Goal: Task Accomplishment & Management: Complete application form

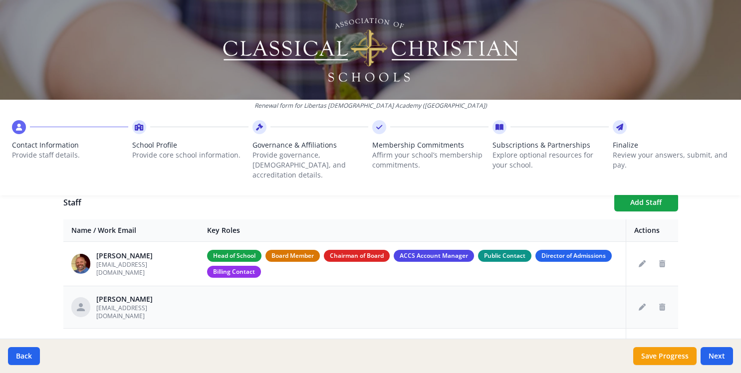
scroll to position [349, 0]
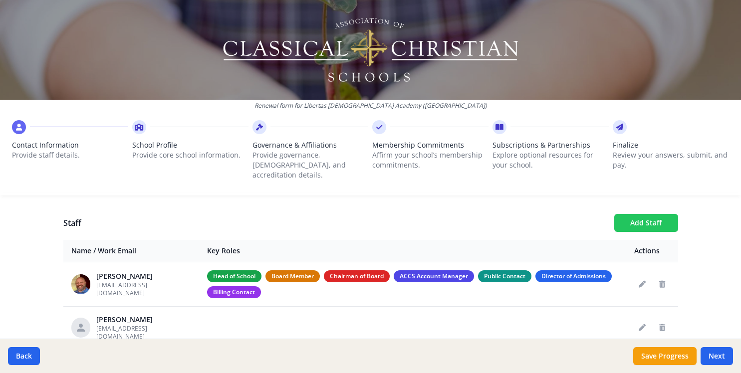
click at [656, 214] on button "Add Staff" at bounding box center [647, 223] width 64 height 18
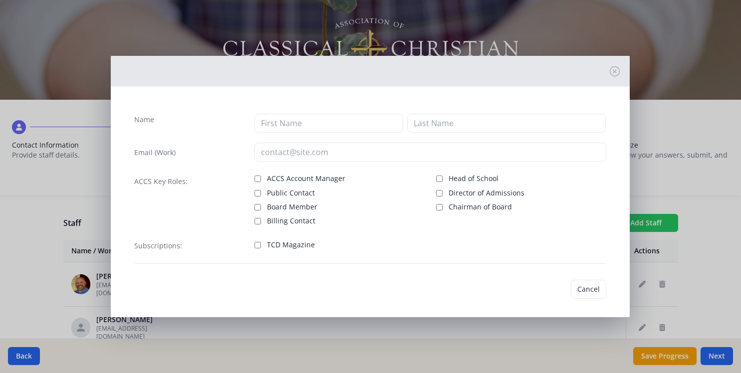
checkbox input "false"
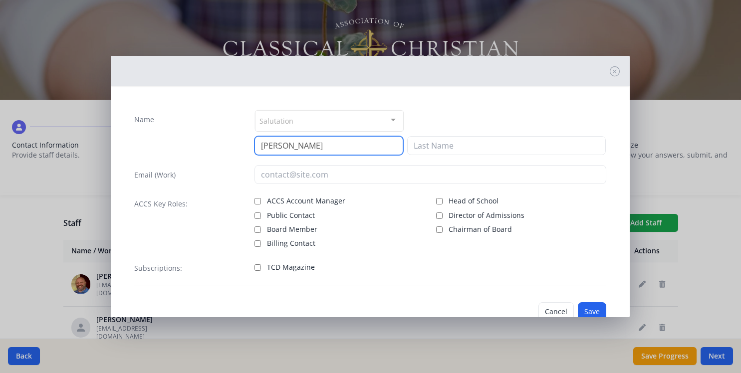
type input "[PERSON_NAME]"
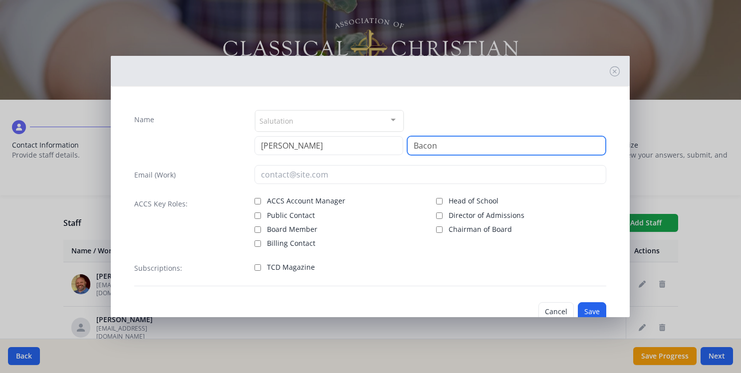
type input "Bacon"
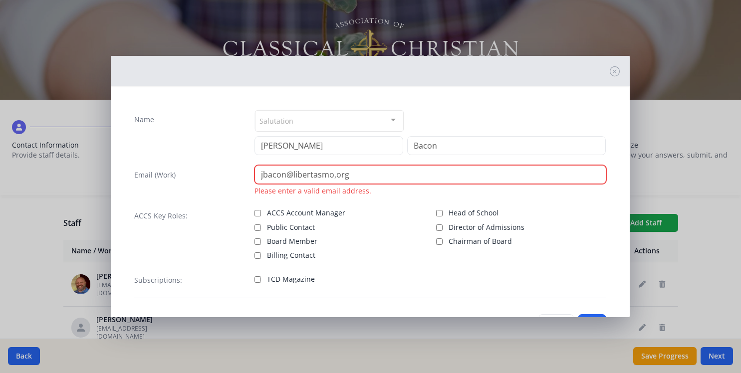
type input "jbacon@libertasmo,org"
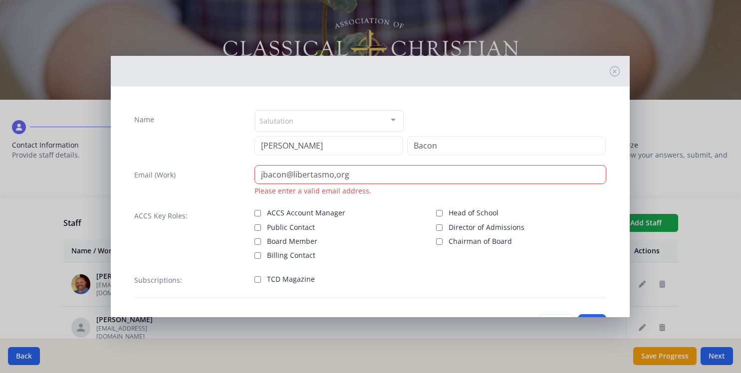
click at [260, 242] on input "Board Member" at bounding box center [258, 242] width 6 height 6
checkbox input "true"
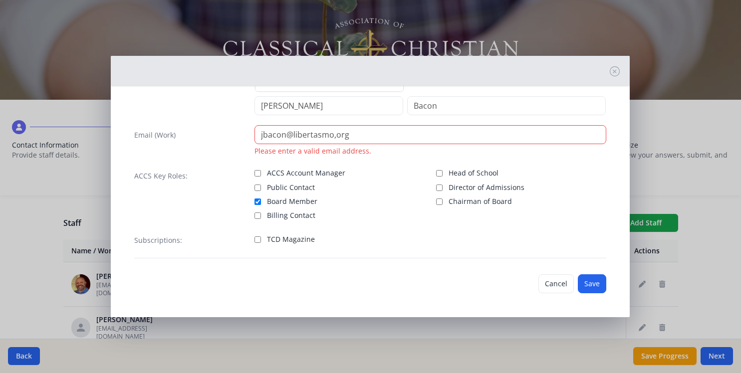
scroll to position [40, 0]
click at [258, 238] on input "TCD Magazine" at bounding box center [258, 240] width 6 height 6
checkbox input "true"
click at [597, 287] on button "Save" at bounding box center [592, 284] width 28 height 19
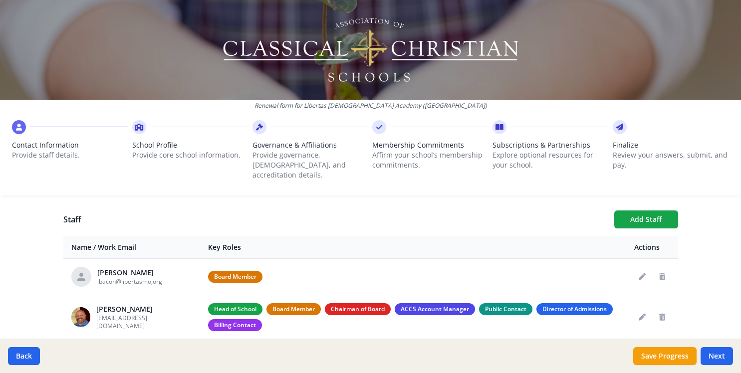
scroll to position [316, 0]
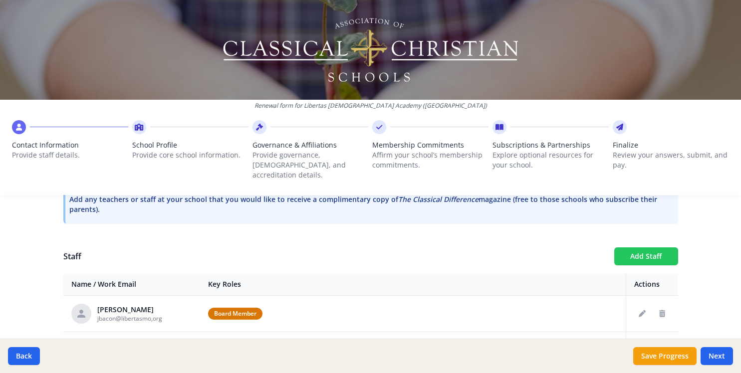
click at [639, 248] on button "Add Staff" at bounding box center [647, 257] width 64 height 18
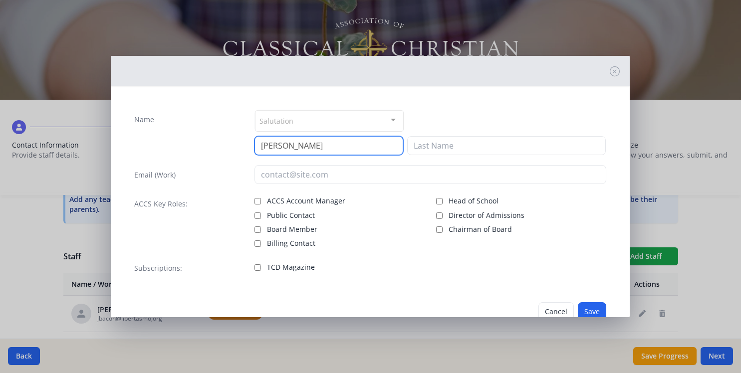
type input "[PERSON_NAME]"
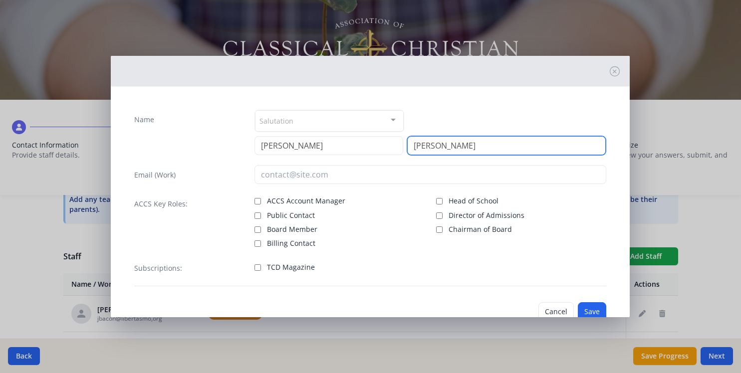
type input "[PERSON_NAME]"
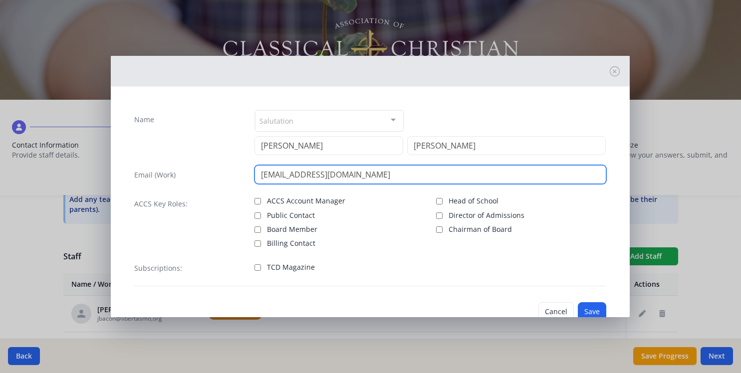
type input "[EMAIL_ADDRESS][DOMAIN_NAME]"
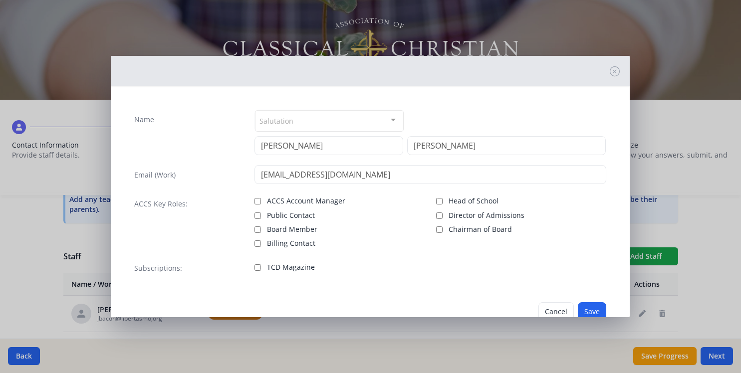
click at [260, 229] on input "Board Member" at bounding box center [258, 230] width 6 height 6
checkbox input "true"
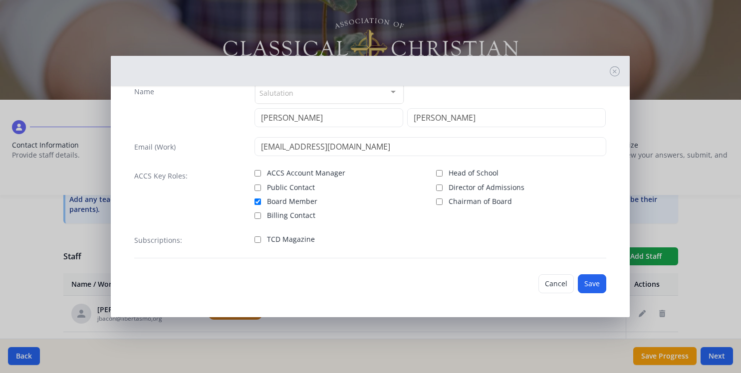
scroll to position [28, 0]
click at [258, 240] on input "TCD Magazine" at bounding box center [258, 240] width 6 height 6
checkbox input "true"
click at [586, 280] on button "Save" at bounding box center [592, 284] width 28 height 19
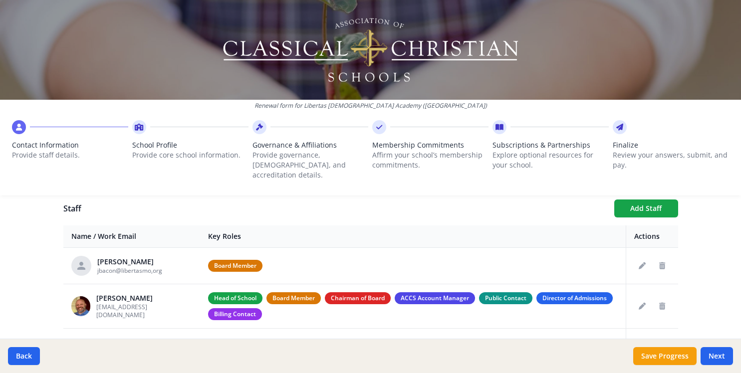
scroll to position [366, 0]
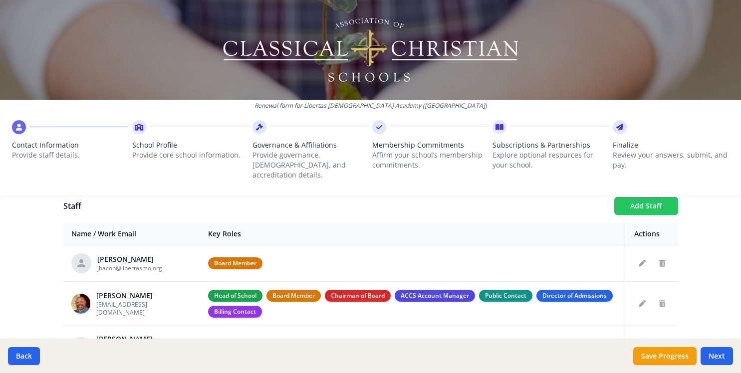
click at [654, 199] on button "Add Staff" at bounding box center [647, 206] width 64 height 18
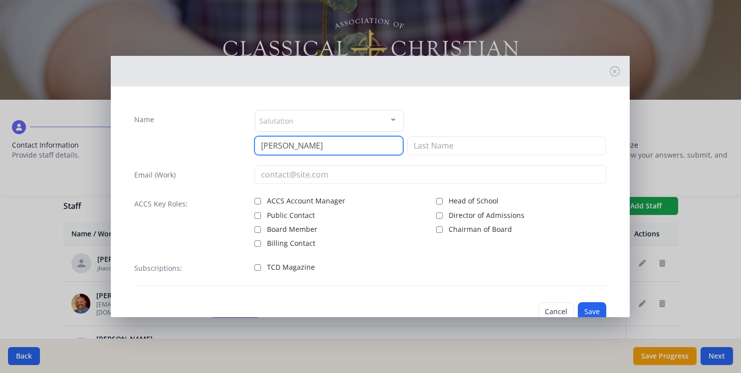
type input "[PERSON_NAME]"
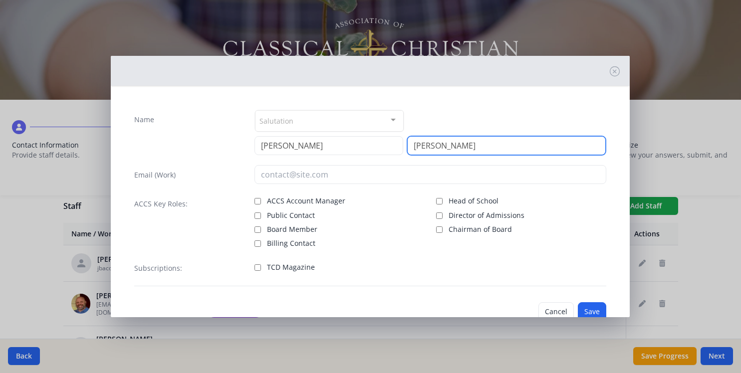
type input "[PERSON_NAME]"
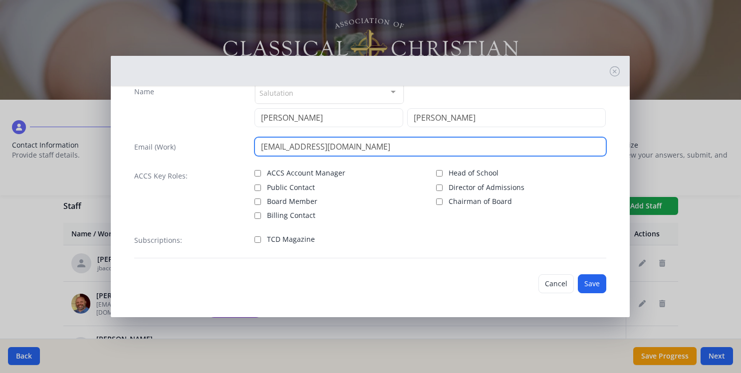
scroll to position [28, 0]
type input "[EMAIL_ADDRESS][DOMAIN_NAME]"
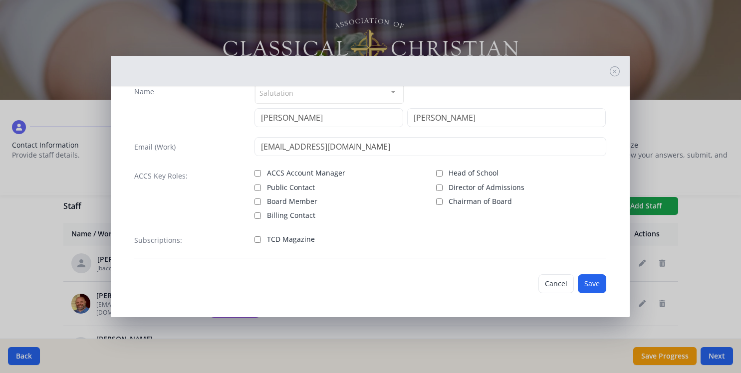
click at [261, 239] on input "TCD Magazine" at bounding box center [258, 240] width 6 height 6
click at [256, 237] on input "TCD Magazine" at bounding box center [258, 240] width 6 height 6
checkbox input "false"
click at [589, 286] on button "Save" at bounding box center [592, 284] width 28 height 19
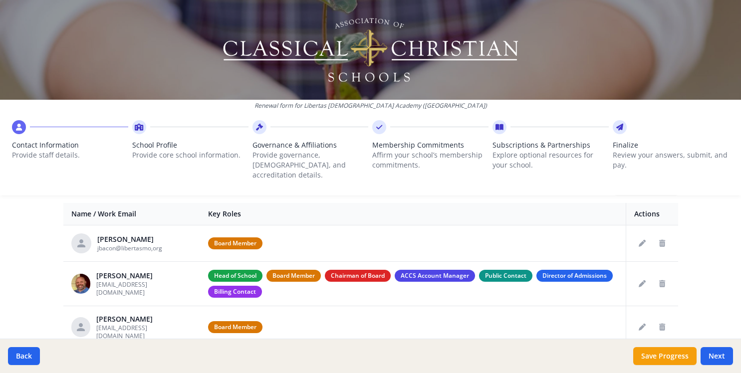
scroll to position [366, 0]
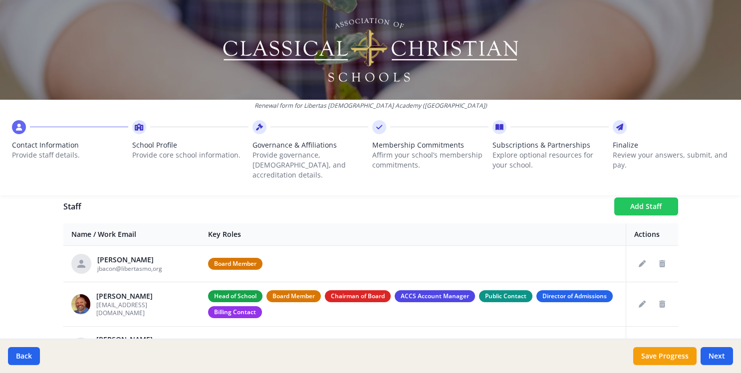
click at [660, 198] on button "Add Staff" at bounding box center [647, 207] width 64 height 18
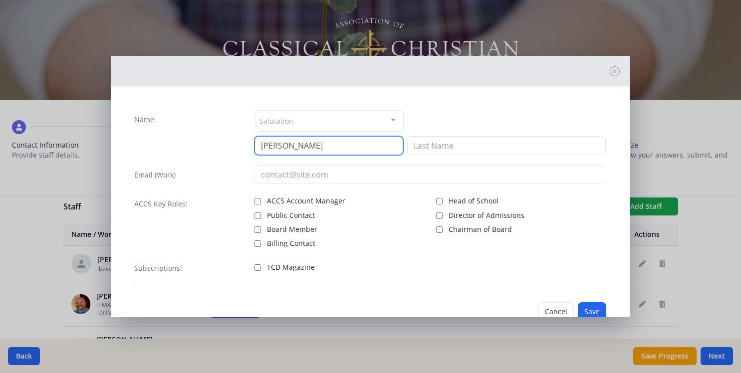
type input "[PERSON_NAME]"
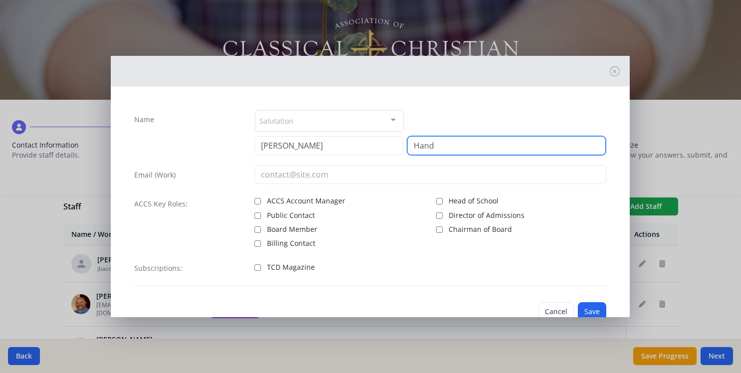
type input "Hand"
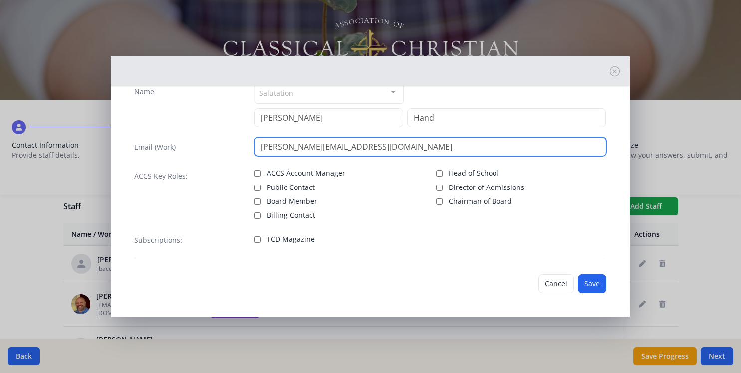
scroll to position [28, 0]
type input "[PERSON_NAME][EMAIL_ADDRESS][DOMAIN_NAME]"
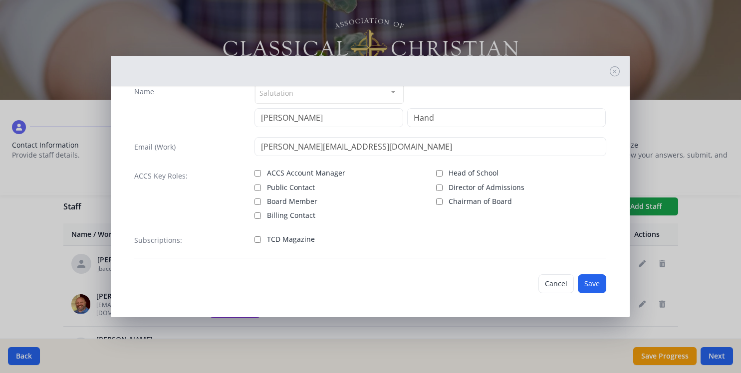
click at [257, 241] on input "TCD Magazine" at bounding box center [258, 240] width 6 height 6
checkbox input "true"
click at [592, 284] on button "Save" at bounding box center [592, 284] width 28 height 19
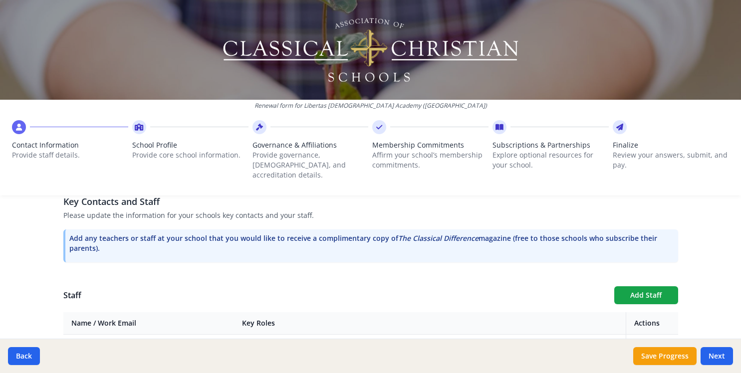
scroll to position [279, 0]
click at [635, 285] on button "Add Staff" at bounding box center [647, 294] width 64 height 18
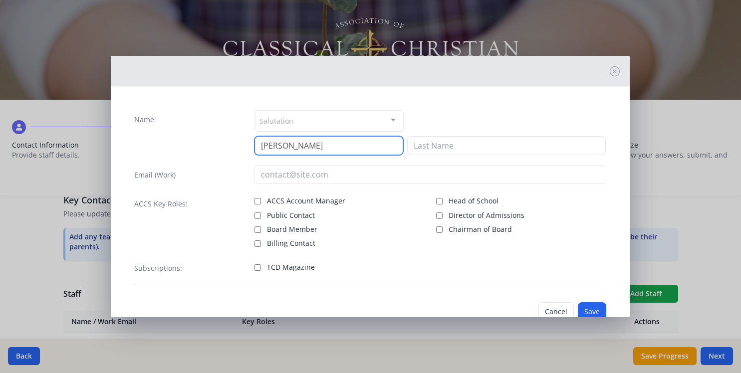
type input "[PERSON_NAME]"
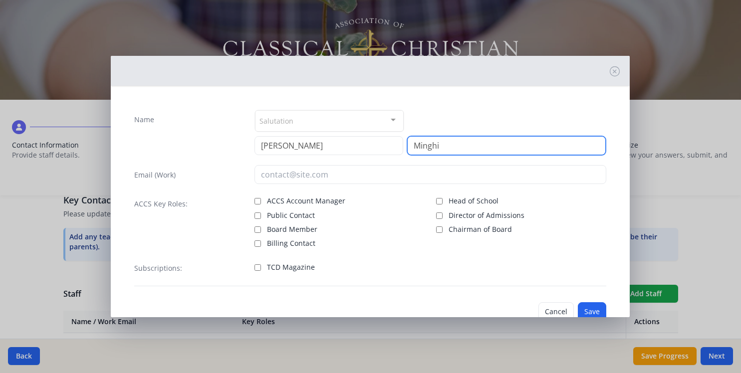
type input "Minghi"
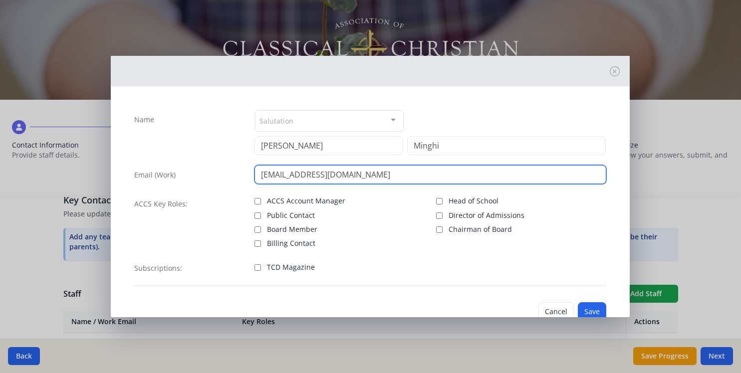
type input "[EMAIL_ADDRESS][DOMAIN_NAME]"
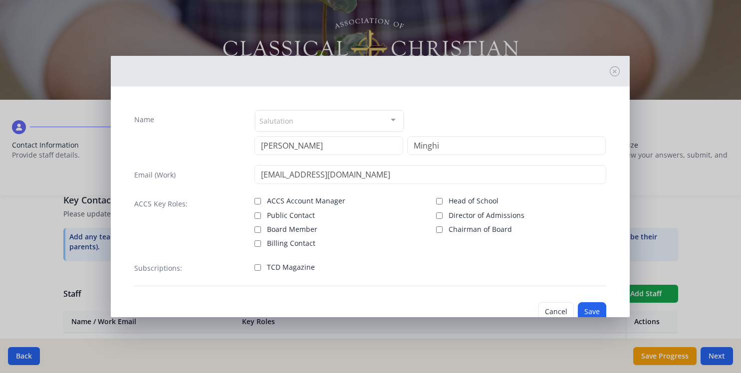
click at [261, 267] on input "TCD Magazine" at bounding box center [258, 268] width 6 height 6
checkbox input "true"
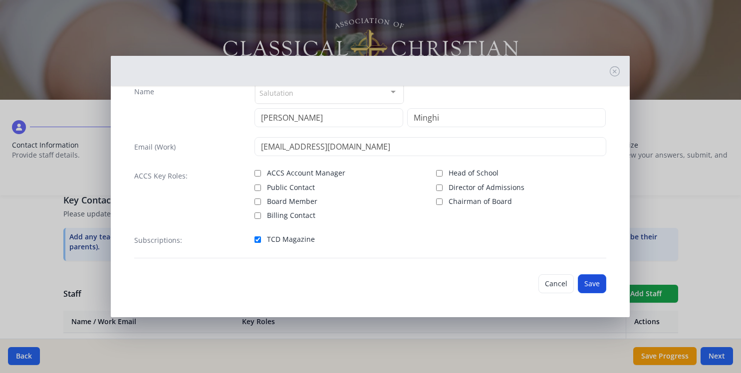
click at [595, 283] on button "Save" at bounding box center [592, 284] width 28 height 19
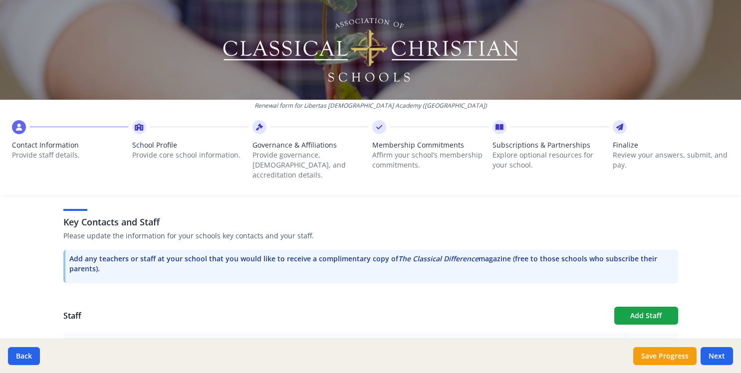
scroll to position [302, 0]
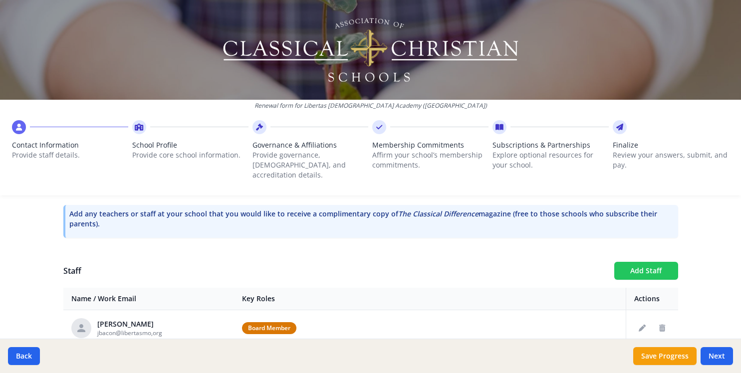
click at [645, 262] on button "Add Staff" at bounding box center [647, 271] width 64 height 18
checkbox input "false"
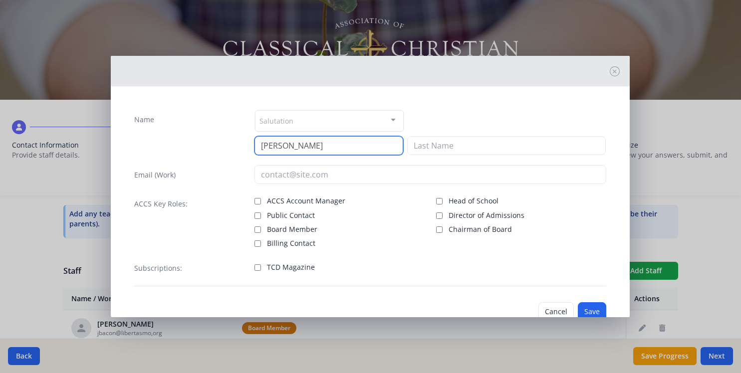
type input "[PERSON_NAME]"
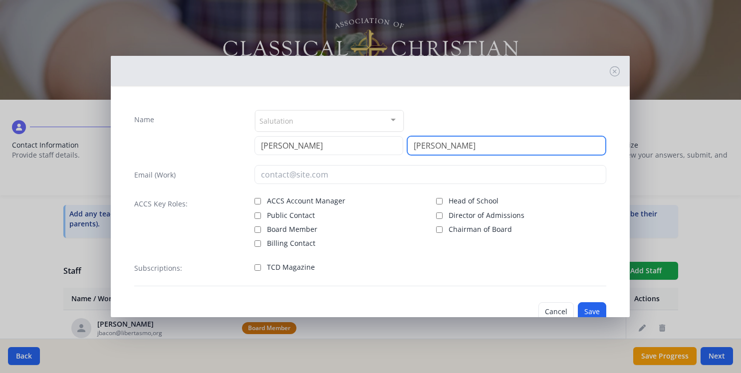
type input "[PERSON_NAME]"
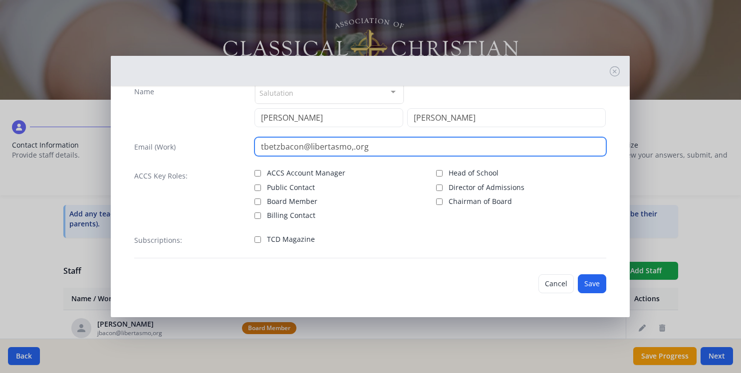
scroll to position [28, 0]
type input "tbetzbacon@libertasmo,.org"
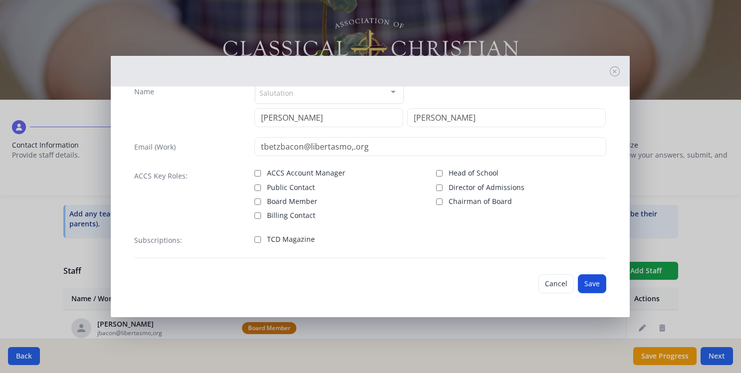
click at [597, 282] on button "Save" at bounding box center [592, 284] width 28 height 19
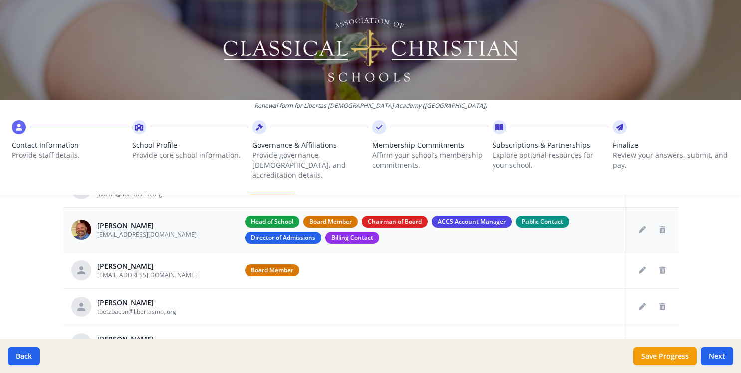
scroll to position [0, 0]
click at [642, 227] on icon "Edit staff" at bounding box center [642, 230] width 7 height 7
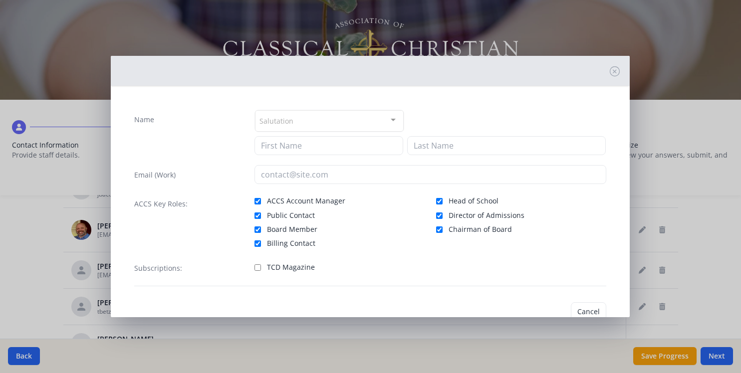
type input "[PERSON_NAME]"
type input "[EMAIL_ADDRESS][DOMAIN_NAME]"
checkbox input "true"
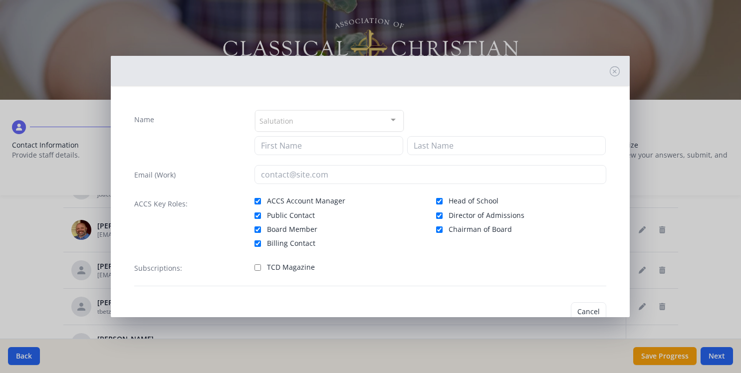
checkbox input "true"
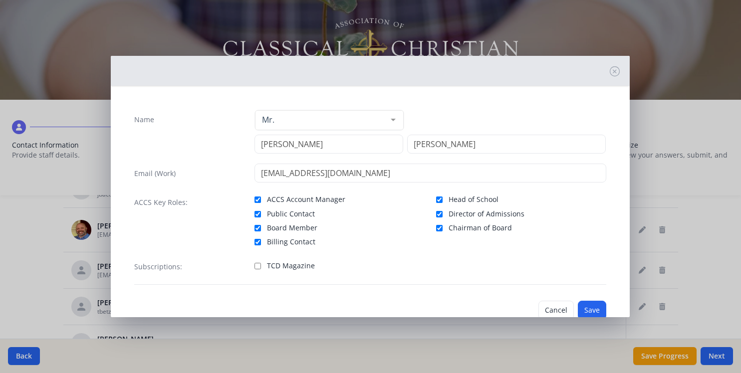
click at [439, 228] on input "Chairman of Board" at bounding box center [439, 228] width 6 height 6
checkbox input "false"
click at [598, 312] on button "Save" at bounding box center [592, 310] width 28 height 19
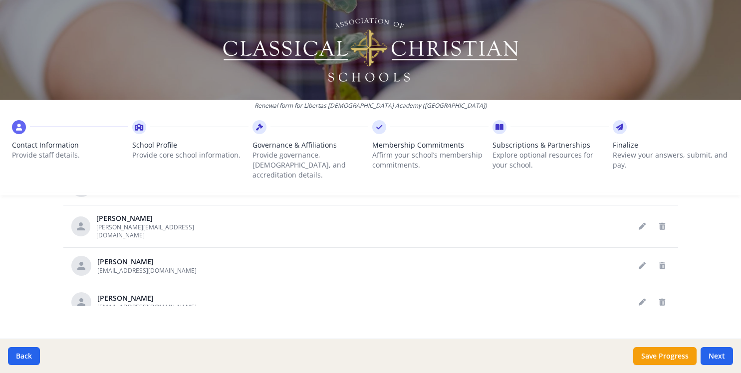
scroll to position [602, 0]
click at [727, 358] on button "Next" at bounding box center [717, 356] width 32 height 18
type input "[PHONE_NUMBER]"
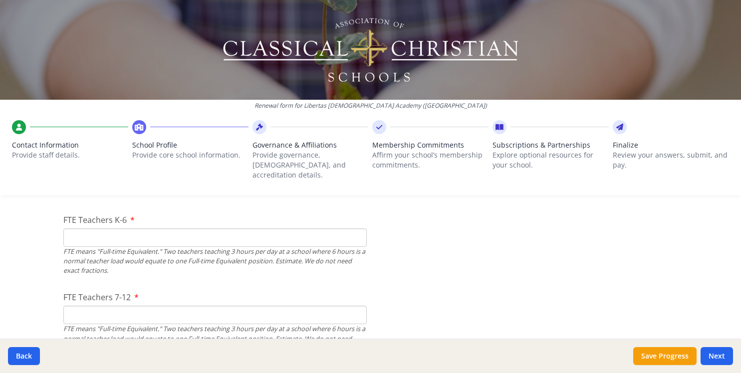
scroll to position [626, 0]
click at [356, 227] on input "1" at bounding box center [215, 236] width 304 height 18
click at [357, 227] on input "2" at bounding box center [215, 236] width 304 height 18
type input "3"
click at [357, 227] on input "3" at bounding box center [215, 236] width 304 height 18
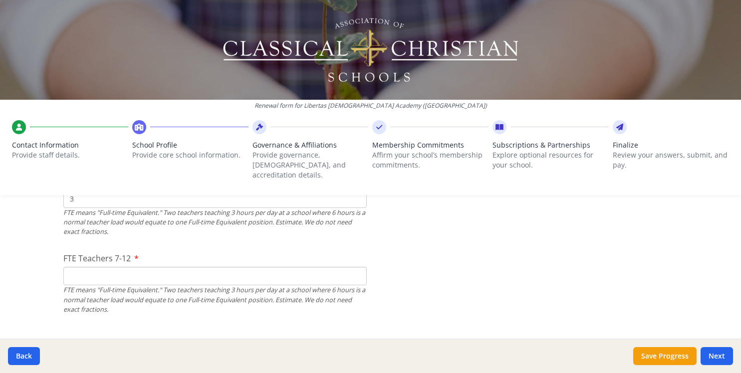
scroll to position [664, 0]
click at [357, 265] on input "1" at bounding box center [215, 274] width 304 height 18
click at [357, 265] on input "2" at bounding box center [215, 274] width 304 height 18
type input "3"
click at [357, 265] on input "3" at bounding box center [215, 274] width 304 height 18
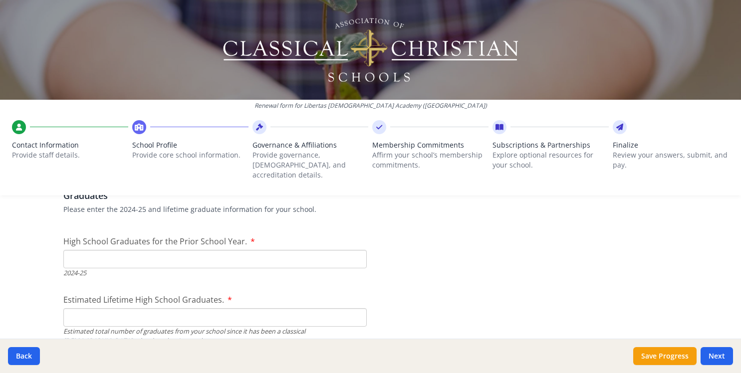
scroll to position [1435, 0]
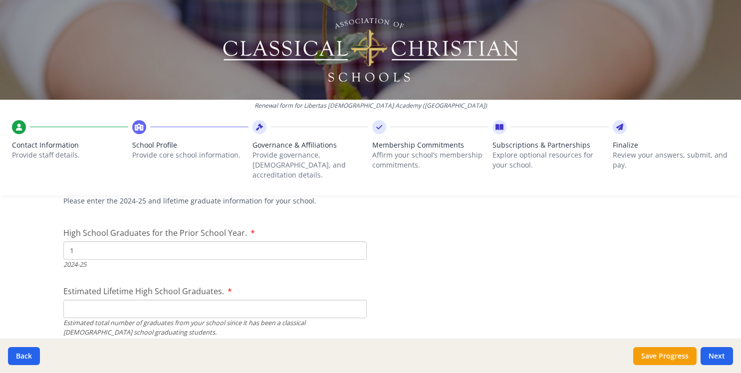
click at [357, 242] on input "1" at bounding box center [215, 251] width 304 height 18
type input "0"
click at [357, 243] on input "0" at bounding box center [215, 251] width 304 height 18
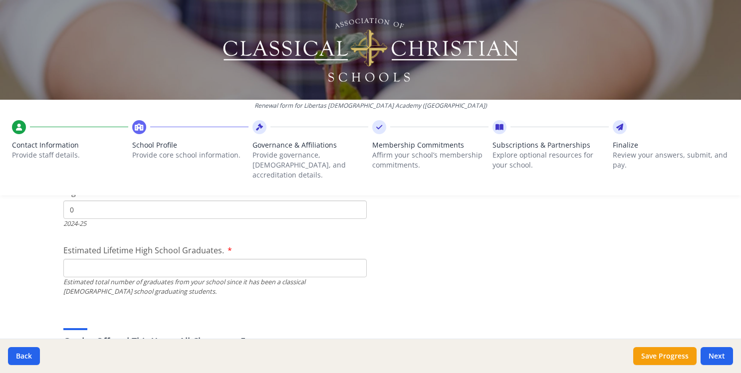
scroll to position [1493, 0]
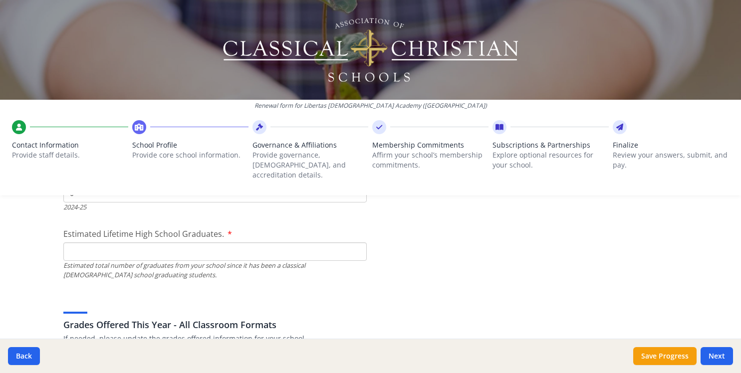
type input "0"
click at [356, 244] on input "0" at bounding box center [215, 252] width 304 height 18
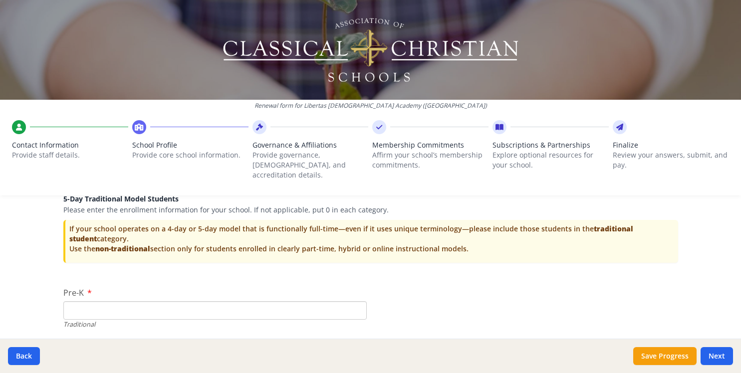
scroll to position [2016, 0]
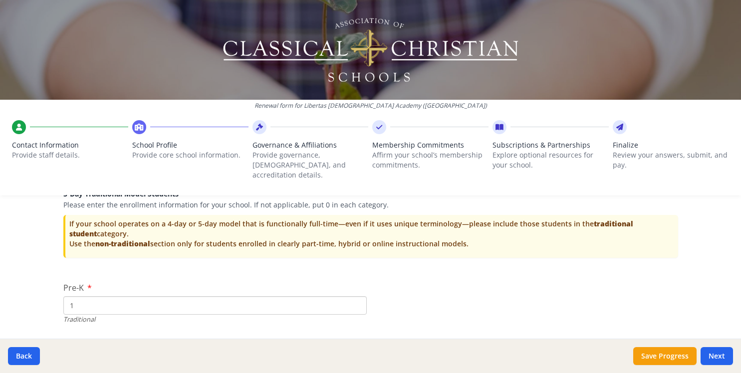
click at [358, 297] on input "1" at bounding box center [215, 306] width 304 height 18
type input "2"
click at [358, 297] on input "2" at bounding box center [215, 306] width 304 height 18
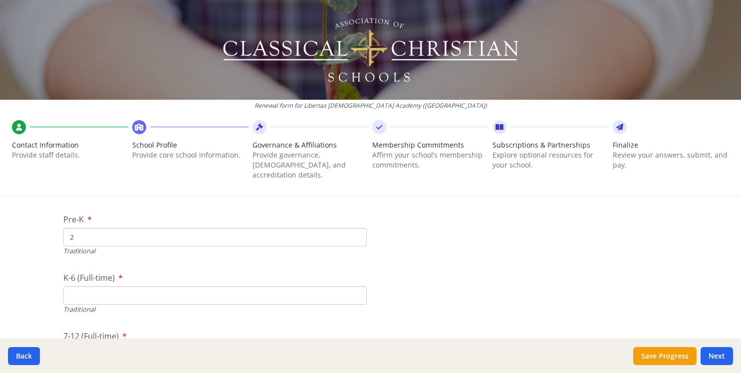
scroll to position [2087, 0]
click at [357, 285] on input "1" at bounding box center [215, 294] width 304 height 18
click at [357, 285] on input "2" at bounding box center [215, 294] width 304 height 18
click at [357, 285] on input "3" at bounding box center [215, 294] width 304 height 18
click at [357, 285] on input "4" at bounding box center [215, 294] width 304 height 18
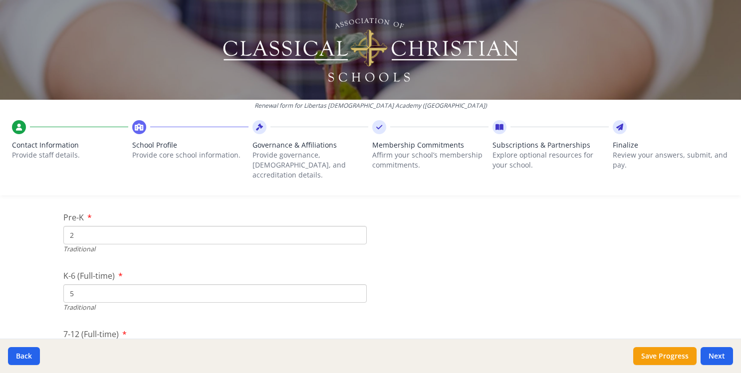
click at [357, 285] on input "5" at bounding box center [215, 294] width 304 height 18
click at [357, 285] on input "6" at bounding box center [215, 294] width 304 height 18
click at [357, 285] on input "7" at bounding box center [215, 294] width 304 height 18
click at [357, 285] on input "8" at bounding box center [215, 294] width 304 height 18
click at [357, 285] on input "9" at bounding box center [215, 294] width 304 height 18
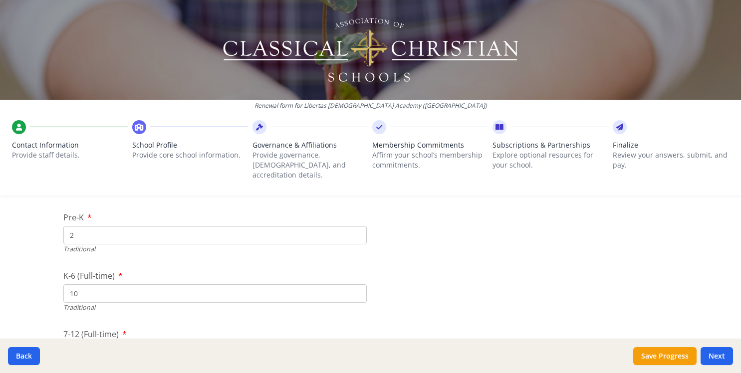
click at [357, 285] on input "10" at bounding box center [215, 294] width 304 height 18
click at [357, 285] on input "11" at bounding box center [215, 294] width 304 height 18
click at [357, 285] on input "12" at bounding box center [215, 294] width 304 height 18
click at [357, 285] on input "13" at bounding box center [215, 294] width 304 height 18
click at [357, 285] on input "14" at bounding box center [215, 294] width 304 height 18
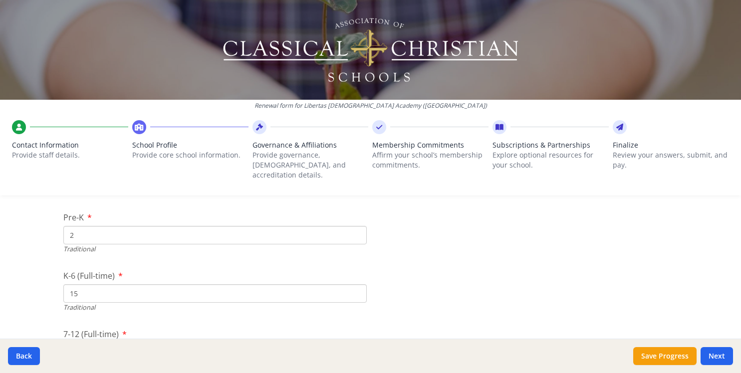
click at [357, 285] on input "15" at bounding box center [215, 294] width 304 height 18
click at [357, 285] on input "16" at bounding box center [215, 294] width 304 height 18
type input "17"
click at [357, 285] on input "17" at bounding box center [215, 294] width 304 height 18
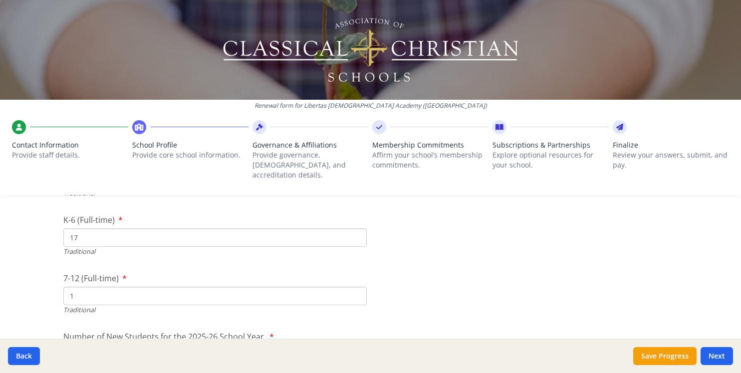
click at [357, 287] on input "1" at bounding box center [215, 296] width 304 height 18
click at [357, 287] on input "2" at bounding box center [215, 296] width 304 height 18
click at [357, 287] on input "3" at bounding box center [215, 296] width 304 height 18
click at [357, 287] on input "4" at bounding box center [215, 296] width 304 height 18
click at [357, 287] on input "5" at bounding box center [215, 296] width 304 height 18
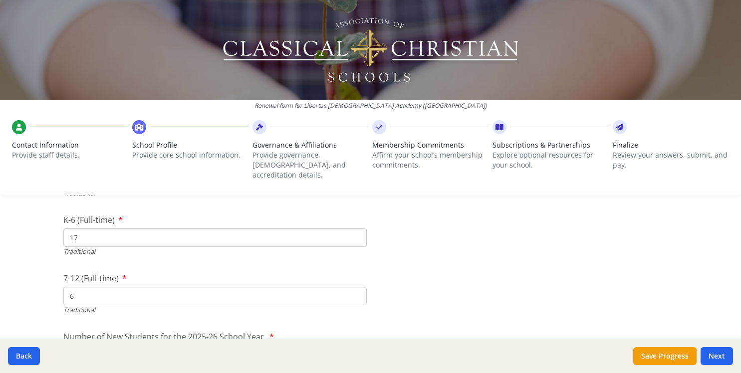
click at [357, 287] on input "6" at bounding box center [215, 296] width 304 height 18
click at [357, 287] on input "7" at bounding box center [215, 296] width 304 height 18
click at [357, 287] on input "8" at bounding box center [215, 296] width 304 height 18
click at [357, 287] on input "9" at bounding box center [215, 296] width 304 height 18
click at [357, 287] on input "10" at bounding box center [215, 296] width 304 height 18
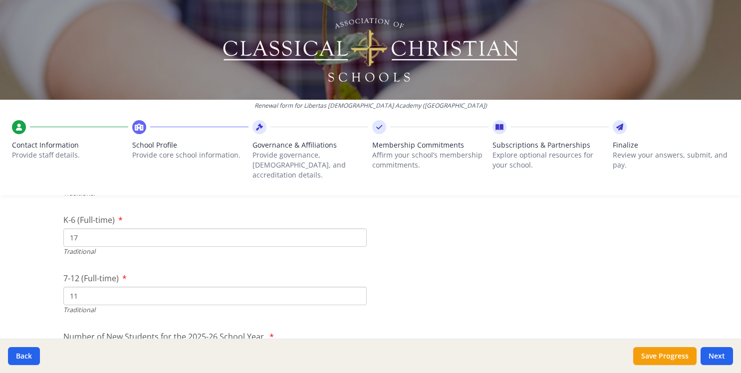
click at [357, 287] on input "11" at bounding box center [215, 296] width 304 height 18
click at [357, 287] on input "12" at bounding box center [215, 296] width 304 height 18
click at [357, 287] on input "13" at bounding box center [215, 296] width 304 height 18
click at [357, 287] on input "14" at bounding box center [215, 296] width 304 height 18
click at [357, 287] on input "15" at bounding box center [215, 296] width 304 height 18
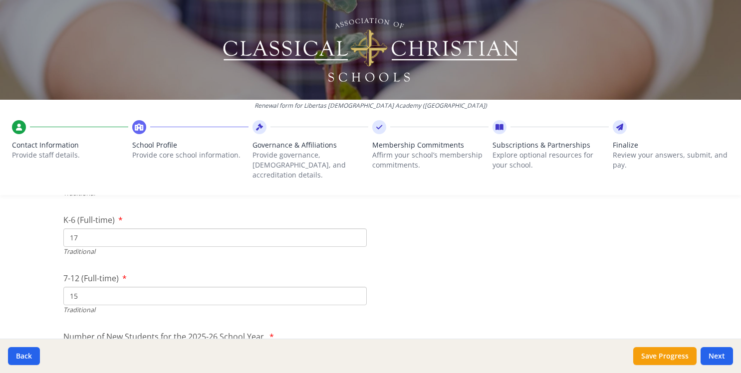
type input "16"
click at [357, 287] on input "16" at bounding box center [215, 296] width 304 height 18
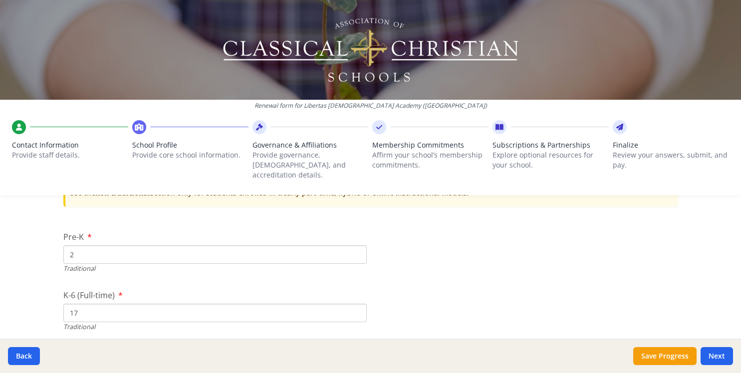
type input "3"
click at [357, 246] on input "3" at bounding box center [215, 255] width 304 height 18
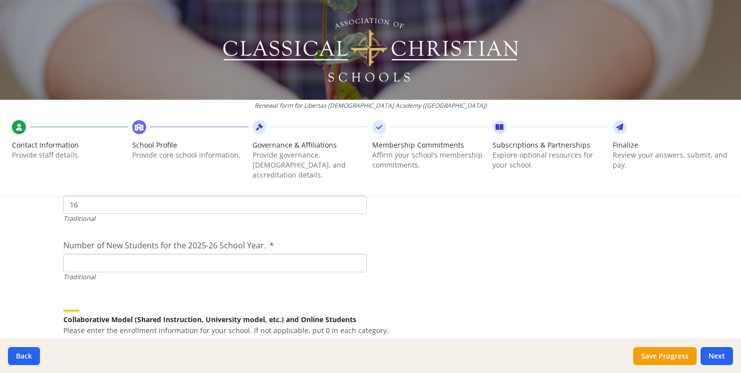
scroll to position [2235, 0]
click at [357, 253] on input "1" at bounding box center [215, 262] width 304 height 18
click at [357, 253] on input "2" at bounding box center [215, 262] width 304 height 18
click at [357, 253] on input "3" at bounding box center [215, 262] width 304 height 18
click at [357, 253] on input "4" at bounding box center [215, 262] width 304 height 18
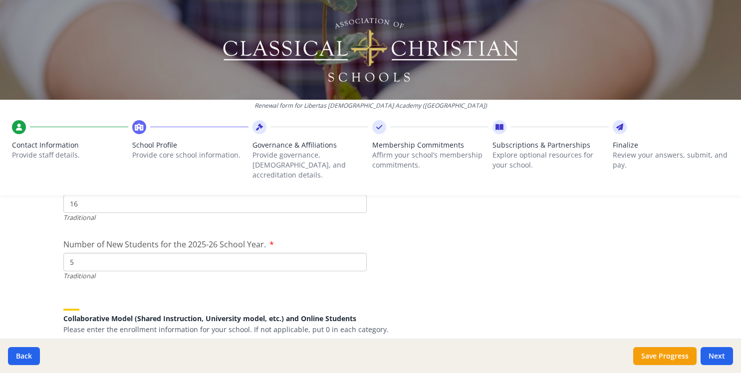
click at [357, 253] on input "5" at bounding box center [215, 262] width 304 height 18
click at [357, 253] on input "6" at bounding box center [215, 262] width 304 height 18
click at [357, 253] on input "7" at bounding box center [215, 262] width 304 height 18
click at [357, 253] on input "8" at bounding box center [215, 262] width 304 height 18
click at [357, 253] on input "9" at bounding box center [215, 262] width 304 height 18
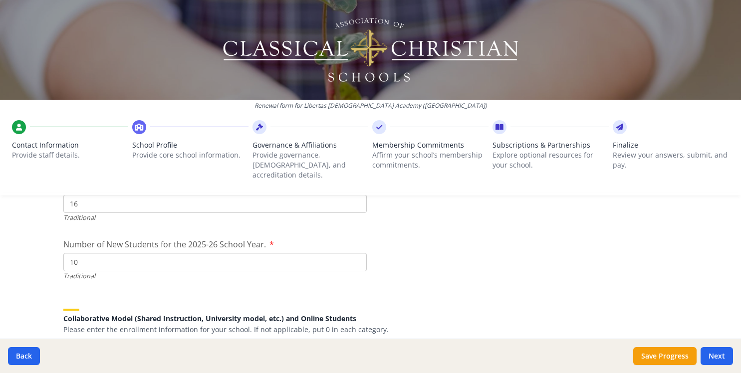
click at [357, 253] on input "10" at bounding box center [215, 262] width 304 height 18
click at [357, 253] on input "11" at bounding box center [215, 262] width 304 height 18
click at [357, 253] on input "12" at bounding box center [215, 262] width 304 height 18
click at [357, 253] on input "13" at bounding box center [215, 262] width 304 height 18
click at [357, 253] on input "14" at bounding box center [215, 262] width 304 height 18
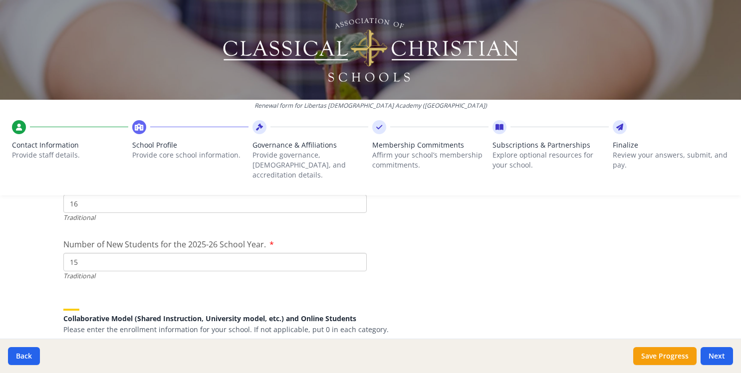
click at [357, 253] on input "15" at bounding box center [215, 262] width 304 height 18
click at [357, 253] on input "16" at bounding box center [215, 262] width 304 height 18
click at [357, 253] on input "17" at bounding box center [215, 262] width 304 height 18
click at [357, 253] on input "18" at bounding box center [215, 262] width 304 height 18
click at [357, 253] on input "19" at bounding box center [215, 262] width 304 height 18
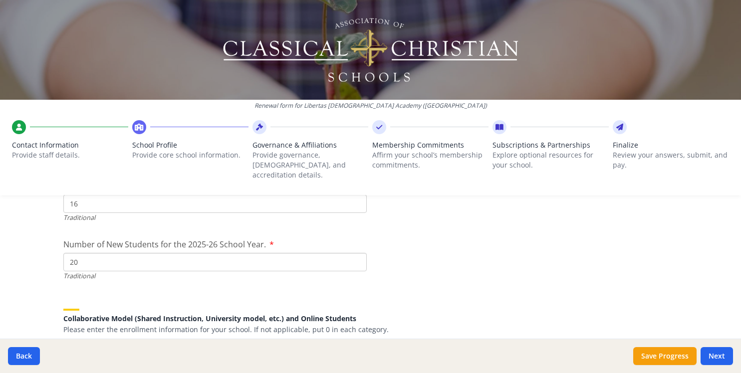
click at [357, 253] on input "20" at bounding box center [215, 262] width 304 height 18
click at [357, 253] on input "21" at bounding box center [215, 262] width 304 height 18
click at [357, 253] on input "22" at bounding box center [215, 262] width 304 height 18
click at [357, 253] on input "23" at bounding box center [215, 262] width 304 height 18
click at [357, 253] on input "24" at bounding box center [215, 262] width 304 height 18
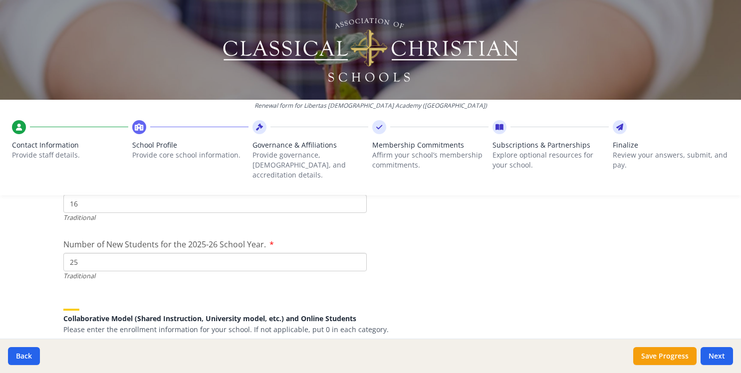
click at [357, 253] on input "25" at bounding box center [215, 262] width 304 height 18
click at [357, 253] on input "26" at bounding box center [215, 262] width 304 height 18
click at [357, 253] on input "27" at bounding box center [215, 262] width 304 height 18
click at [357, 253] on input "28" at bounding box center [215, 262] width 304 height 18
click at [357, 253] on input "29" at bounding box center [215, 262] width 304 height 18
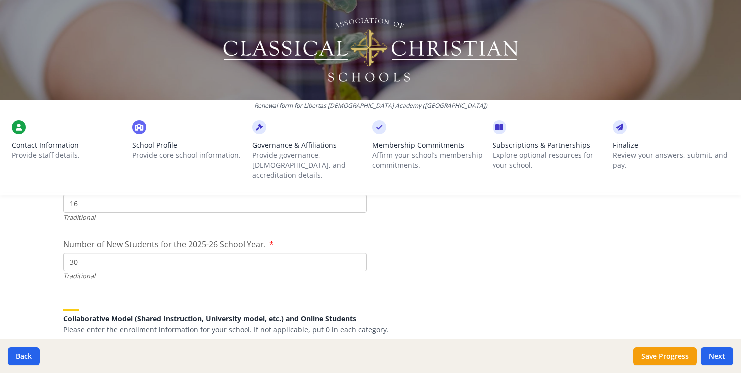
click at [357, 253] on input "30" at bounding box center [215, 262] width 304 height 18
click at [357, 253] on input "31" at bounding box center [215, 262] width 304 height 18
click at [357, 253] on input "32" at bounding box center [215, 262] width 304 height 18
click at [357, 253] on input "33" at bounding box center [215, 262] width 304 height 18
click at [357, 253] on input "34" at bounding box center [215, 262] width 304 height 18
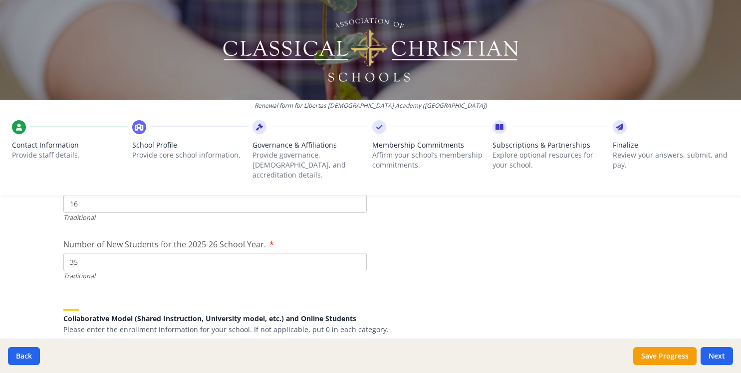
click at [357, 253] on input "35" at bounding box center [215, 262] width 304 height 18
type input "36"
click at [357, 253] on input "36" at bounding box center [215, 262] width 304 height 18
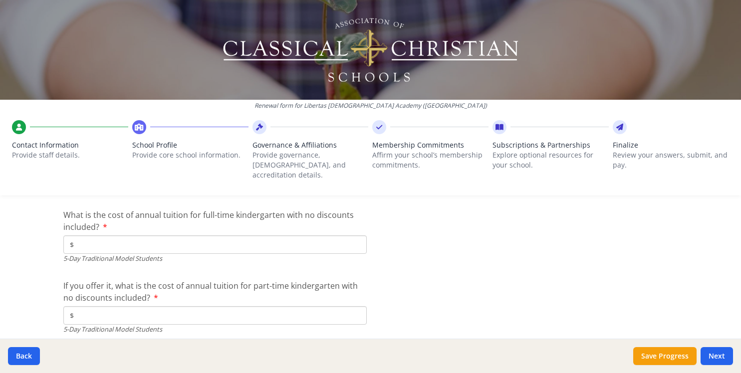
scroll to position [2627, 0]
click at [164, 235] on input "$" at bounding box center [215, 244] width 304 height 18
type input "$5 000"
click at [103, 306] on input "$" at bounding box center [215, 315] width 304 height 18
type input "$2 500"
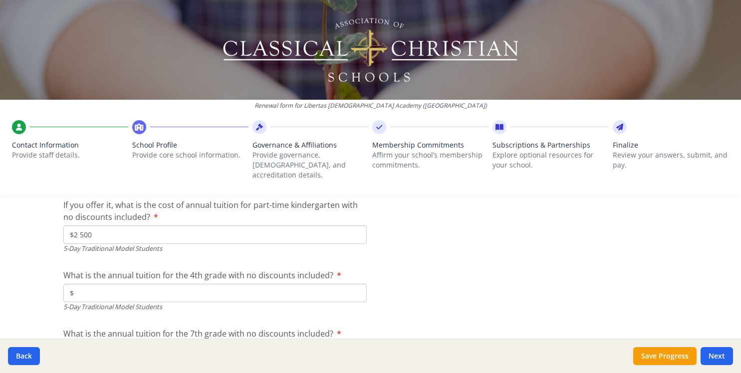
scroll to position [2739, 0]
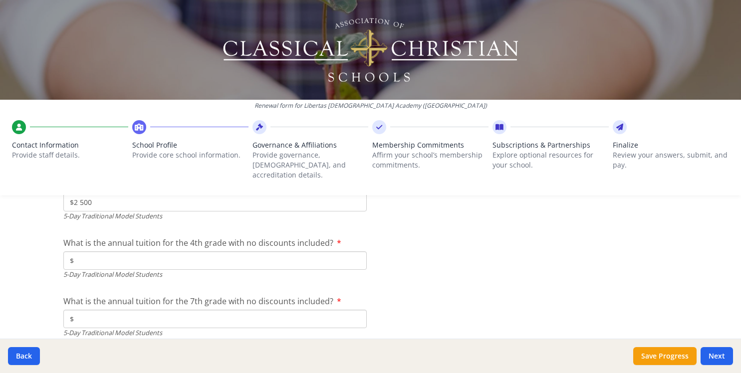
click at [113, 252] on input "$" at bounding box center [215, 261] width 304 height 18
type input "$5 000"
click at [105, 310] on input "$" at bounding box center [215, 319] width 304 height 18
type input "$5 000"
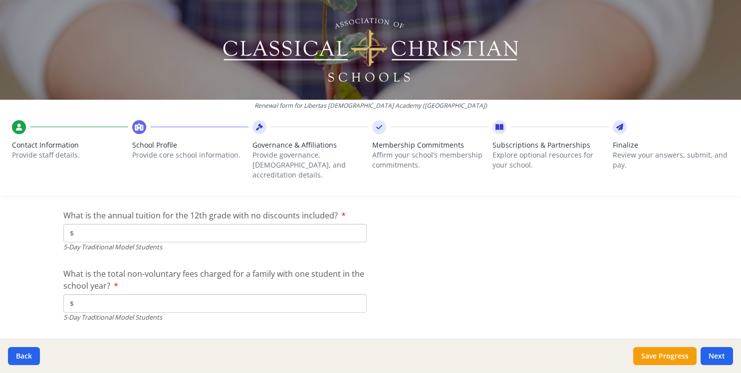
scroll to position [2882, 0]
click at [111, 226] on input "$" at bounding box center [215, 235] width 304 height 18
type input "$5 000"
click at [109, 297] on input "$" at bounding box center [215, 306] width 304 height 18
type input "$55"
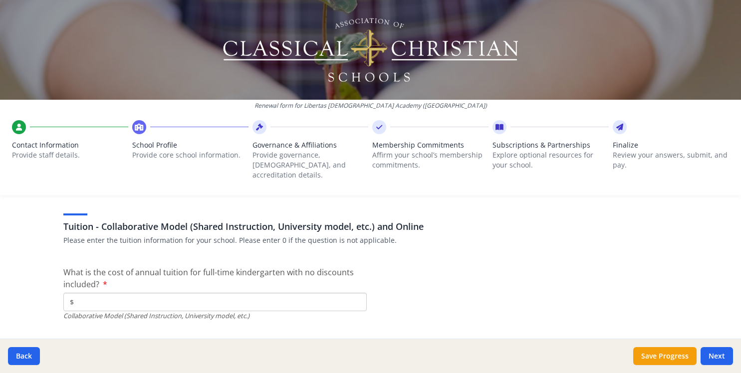
scroll to position [3018, 0]
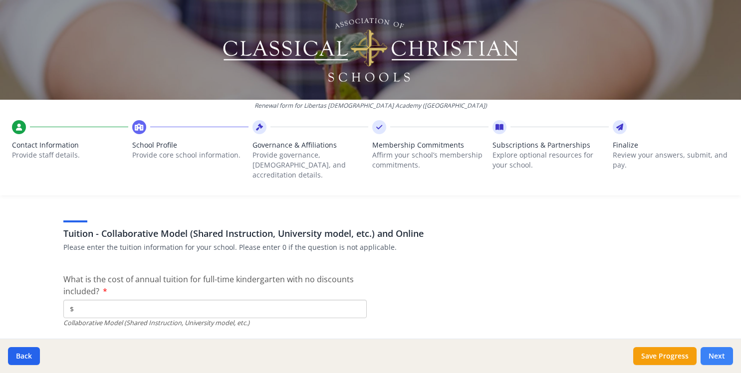
click at [720, 353] on button "Next" at bounding box center [717, 356] width 32 height 18
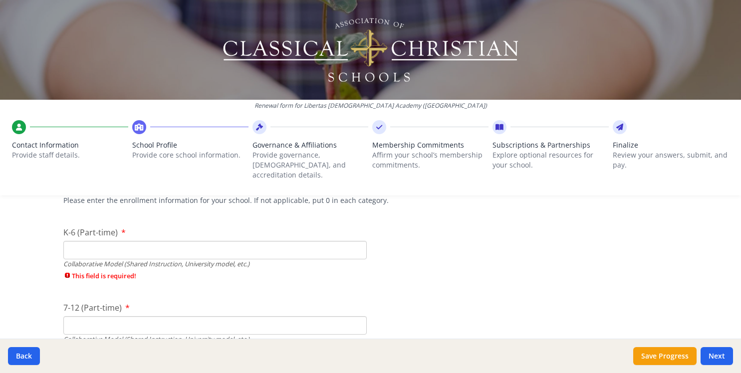
scroll to position [2362, 0]
type input "0"
click at [356, 244] on input "0" at bounding box center [215, 253] width 304 height 18
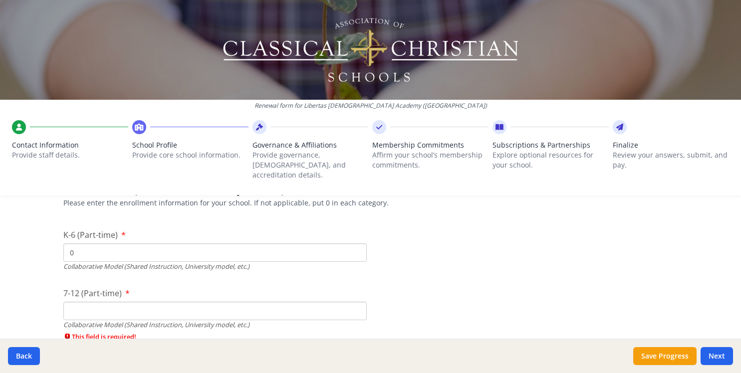
type input "0"
click at [357, 302] on input "0" at bounding box center [215, 311] width 304 height 18
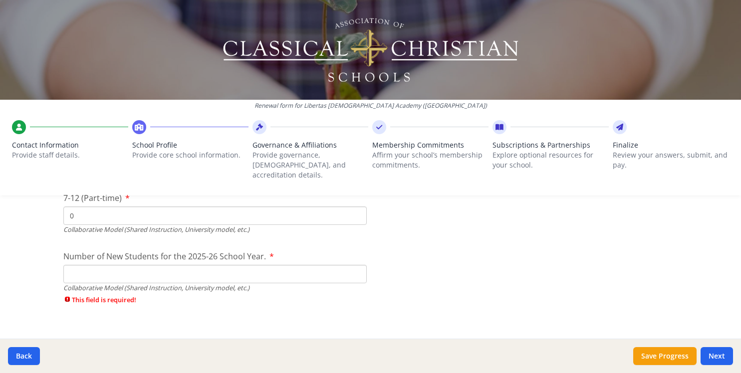
scroll to position [2462, 0]
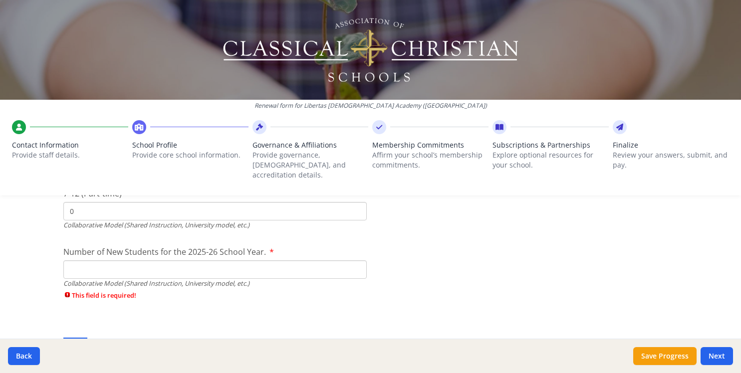
type input "0"
click at [355, 261] on input "0" at bounding box center [215, 270] width 304 height 18
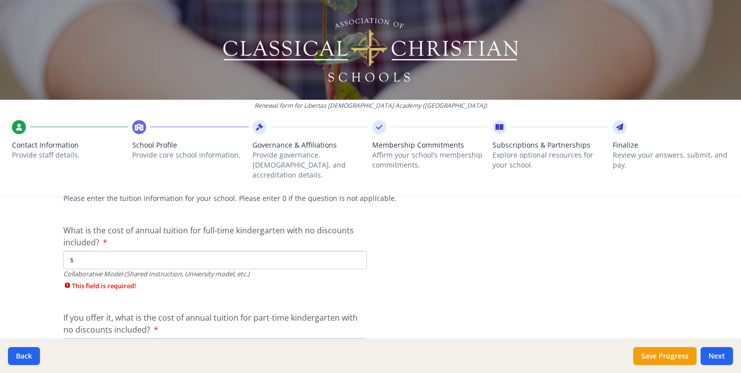
scroll to position [3071, 0]
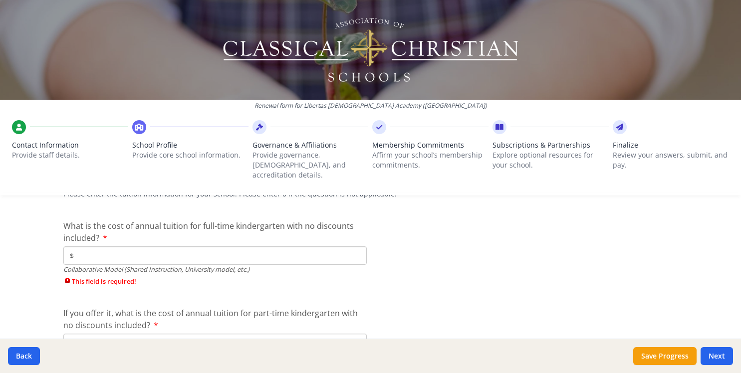
click at [361, 247] on input "$" at bounding box center [215, 256] width 304 height 18
click at [334, 247] on input "$" at bounding box center [215, 256] width 304 height 18
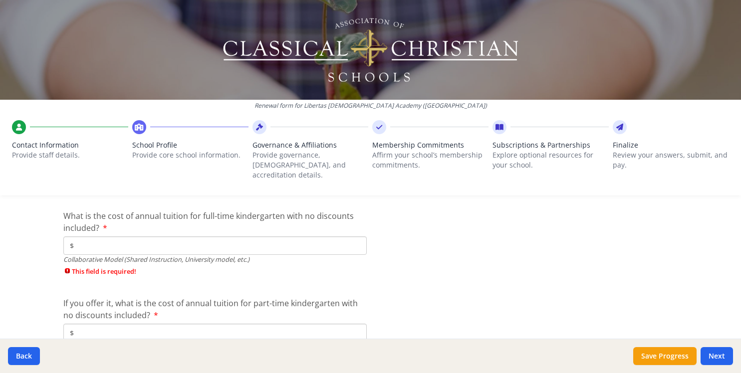
scroll to position [3079, 0]
click at [249, 239] on input "$" at bounding box center [215, 248] width 304 height 18
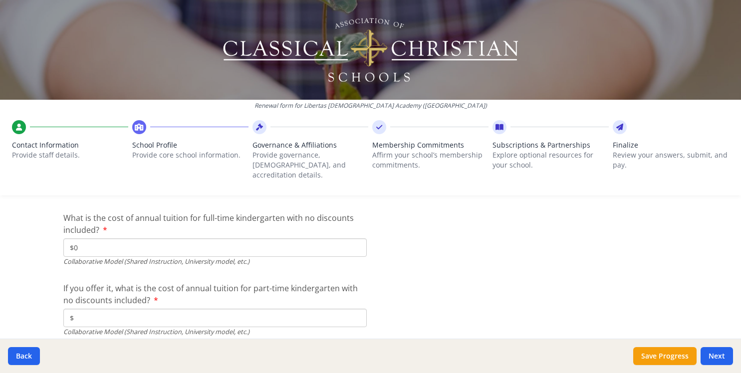
type input "$0"
click at [139, 309] on input "$" at bounding box center [215, 318] width 304 height 18
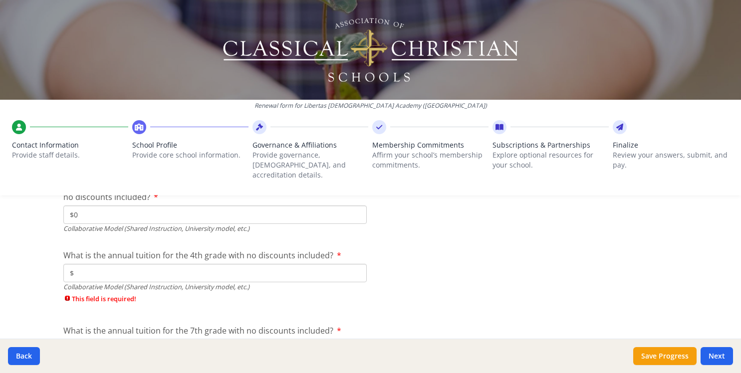
scroll to position [3207, 0]
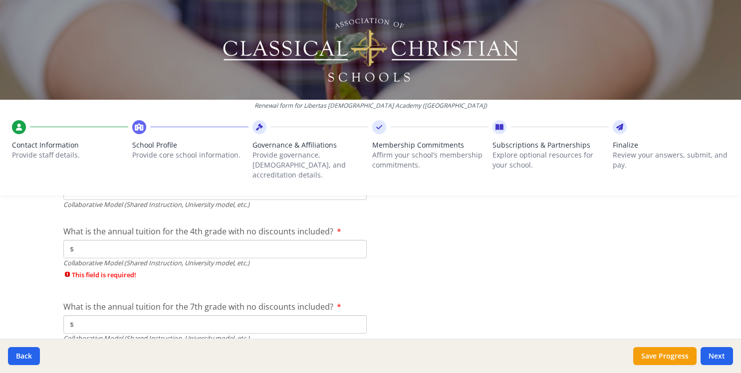
type input "$0"
click at [84, 240] on input "$" at bounding box center [215, 249] width 304 height 18
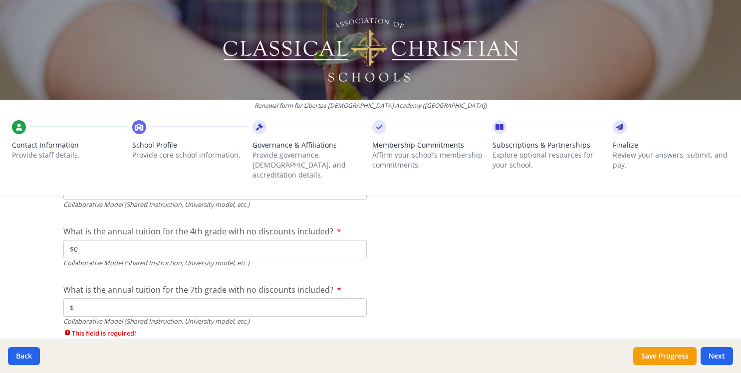
type input "$0"
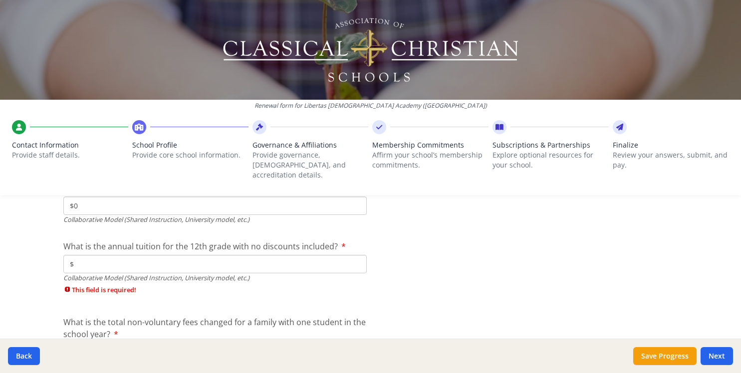
scroll to position [3323, 0]
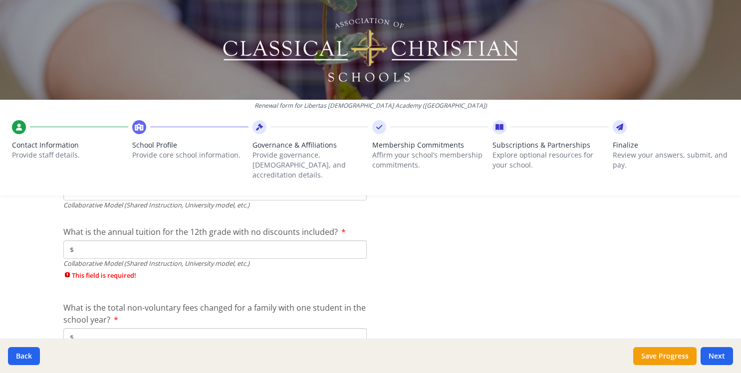
type input "$0"
click at [99, 241] on input "$" at bounding box center [215, 250] width 304 height 18
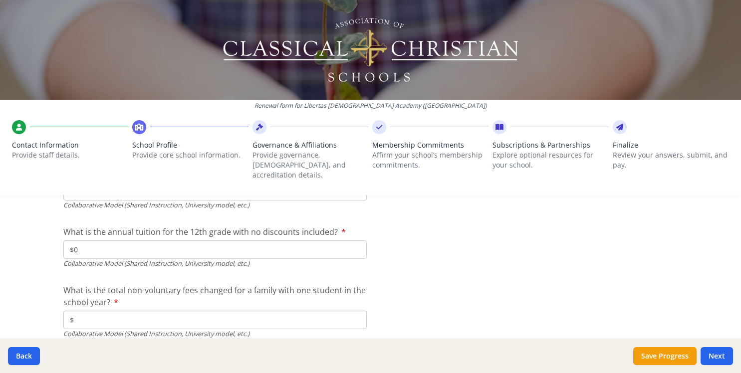
type input "$0"
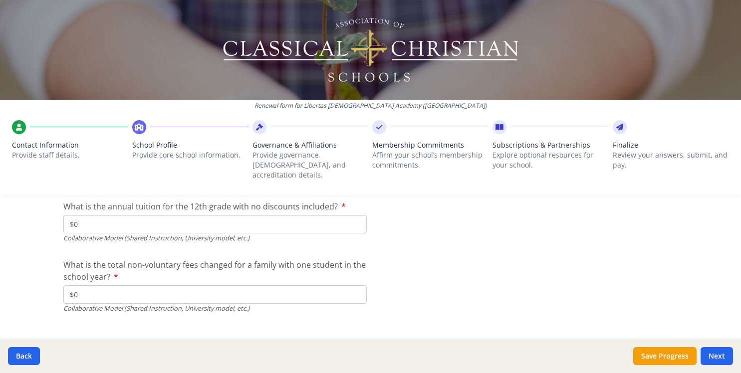
scroll to position [3348, 0]
type input "$0"
click at [719, 358] on button "Next" at bounding box center [717, 356] width 32 height 18
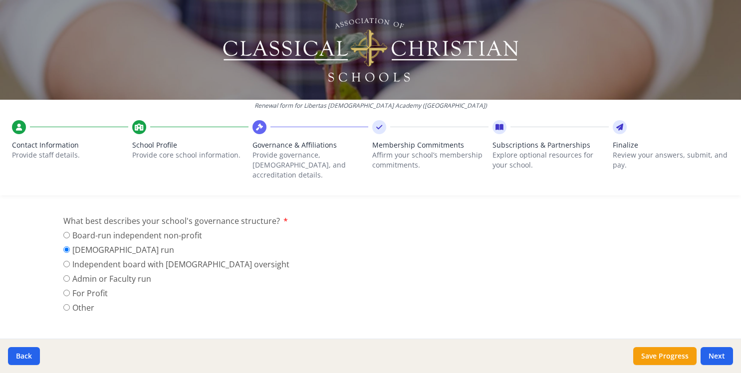
scroll to position [112, 0]
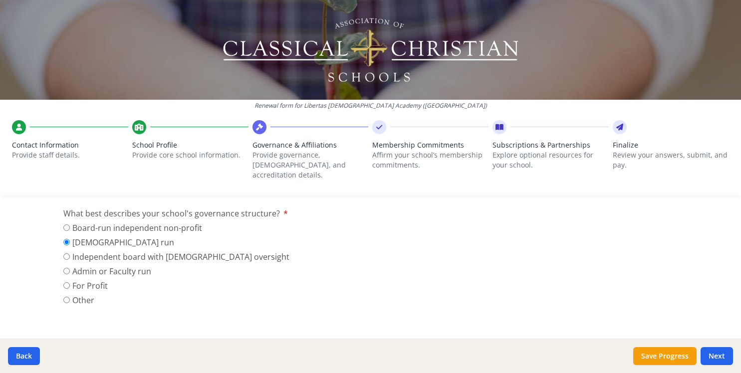
click at [66, 254] on input "Independent board with [DEMOGRAPHIC_DATA] oversight" at bounding box center [66, 257] width 6 height 6
radio input "true"
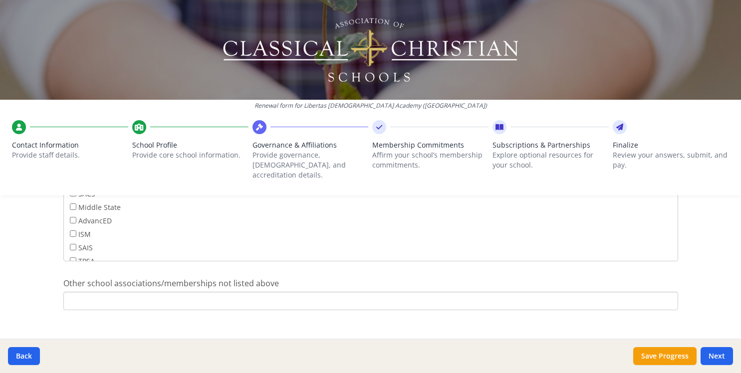
scroll to position [802, 0]
click at [725, 354] on button "Next" at bounding box center [717, 356] width 32 height 18
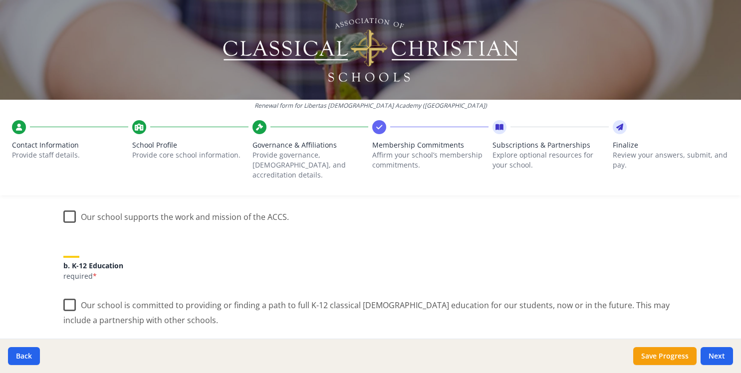
scroll to position [167, 0]
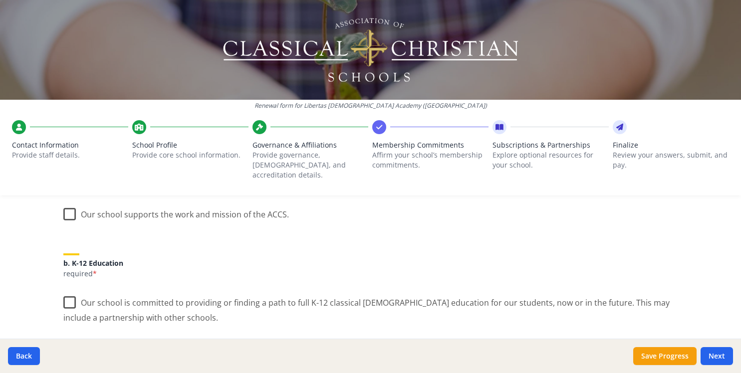
click at [70, 205] on label "Our school supports the work and mission of the ACCS." at bounding box center [176, 212] width 226 height 21
click at [0, 0] on input "Our school supports the work and mission of the ACCS." at bounding box center [0, 0] width 0 height 0
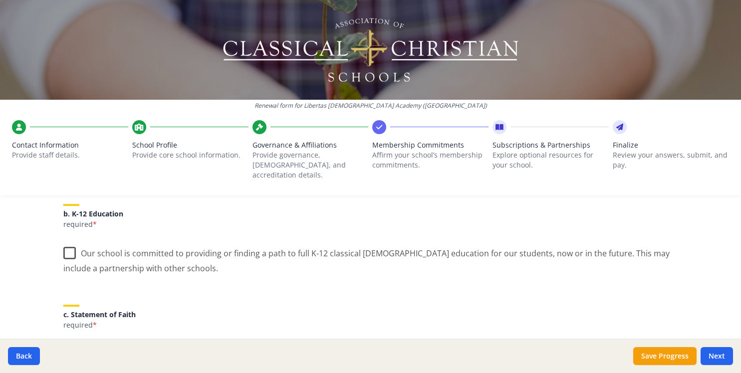
scroll to position [223, 0]
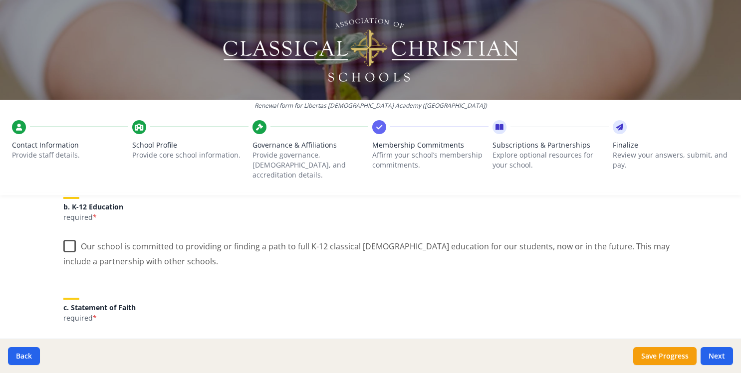
click at [71, 238] on label "Our school is committed to providing or finding a path to full K-12 classical […" at bounding box center [370, 250] width 615 height 33
click at [0, 0] on input "Our school is committed to providing or finding a path to full K-12 classical […" at bounding box center [0, 0] width 0 height 0
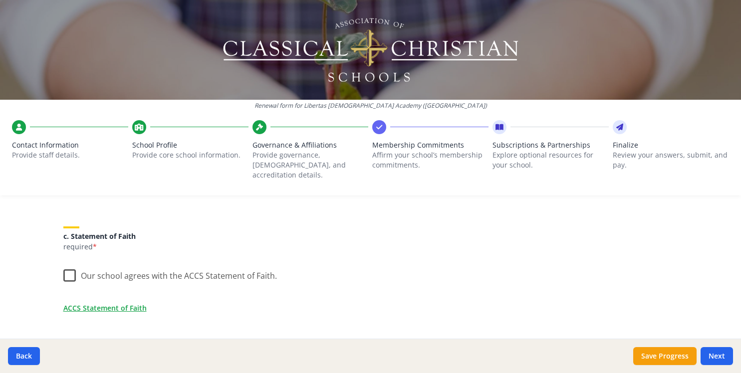
scroll to position [304, 0]
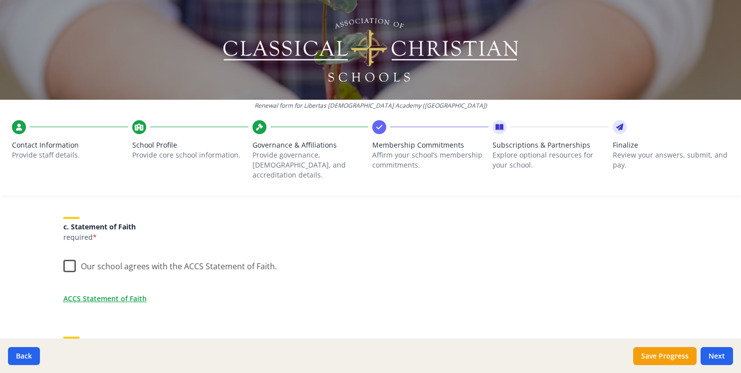
click at [71, 255] on label "Our school agrees with the ACCS Statement of Faith." at bounding box center [170, 264] width 214 height 21
click at [0, 0] on input "Our school agrees with the ACCS Statement of Faith." at bounding box center [0, 0] width 0 height 0
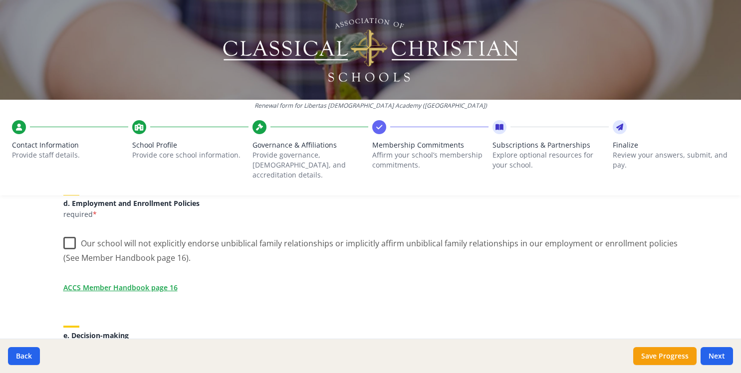
scroll to position [451, 0]
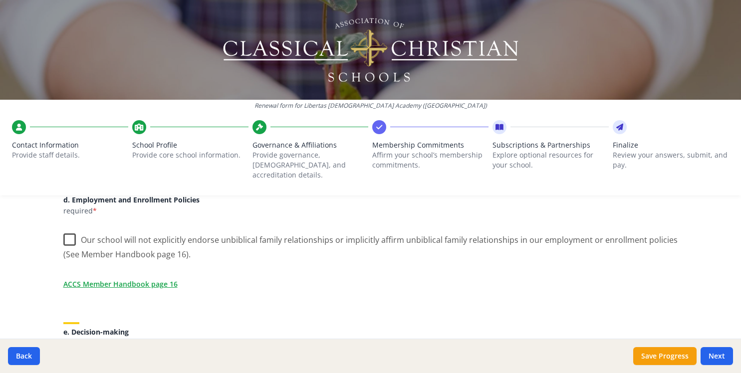
click at [66, 227] on label "Our school will not explicitly endorse unbiblical family relationships or impli…" at bounding box center [370, 243] width 615 height 33
click at [0, 0] on input "Our school will not explicitly endorse unbiblical family relationships or impli…" at bounding box center [0, 0] width 0 height 0
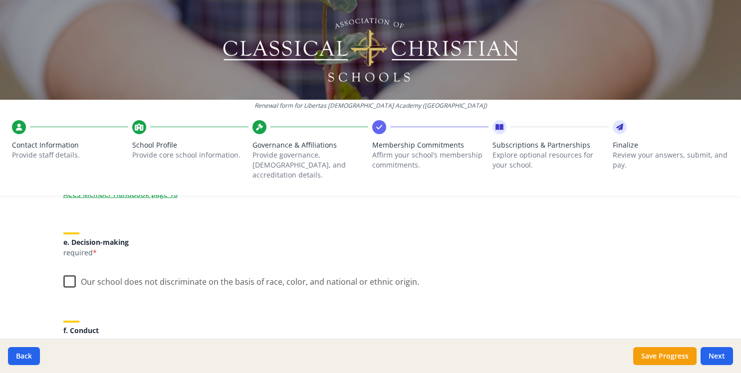
scroll to position [546, 0]
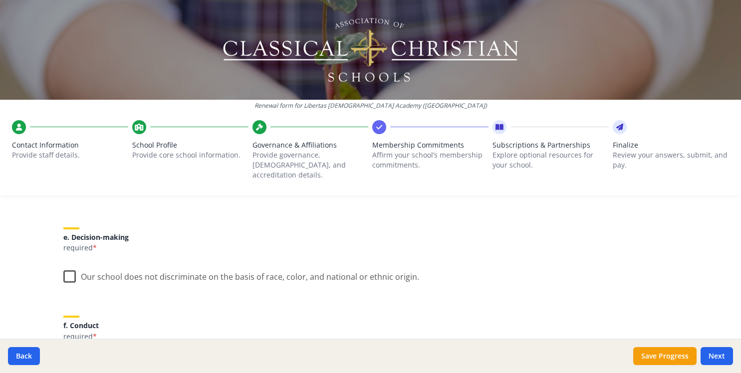
click at [68, 268] on label "Our school does not discriminate on the basis of race, color, and national or e…" at bounding box center [241, 274] width 356 height 21
click at [0, 0] on input "Our school does not discriminate on the basis of race, color, and national or e…" at bounding box center [0, 0] width 0 height 0
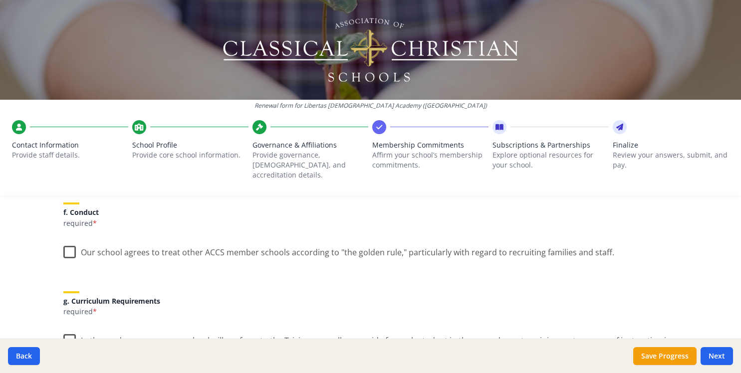
scroll to position [665, 0]
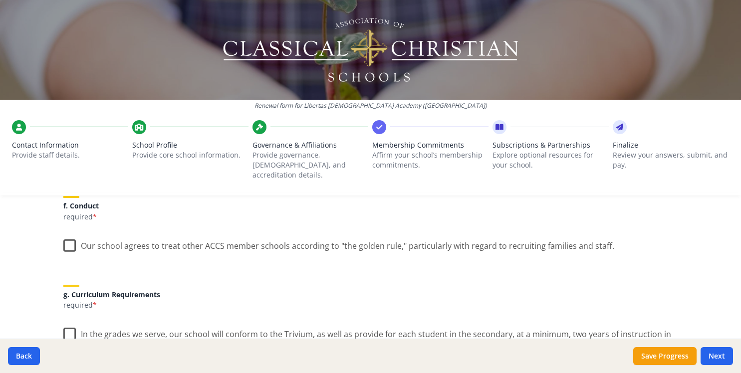
click at [68, 233] on label "Our school agrees to treat other ACCS member schools according to "the golden r…" at bounding box center [338, 243] width 551 height 21
click at [0, 0] on input "Our school agrees to treat other ACCS member schools according to "the golden r…" at bounding box center [0, 0] width 0 height 0
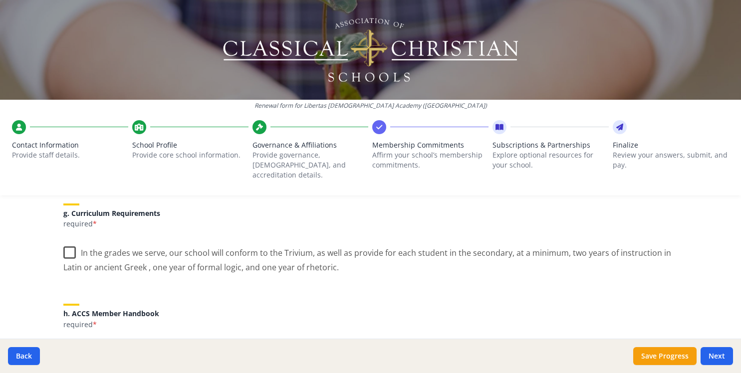
scroll to position [752, 0]
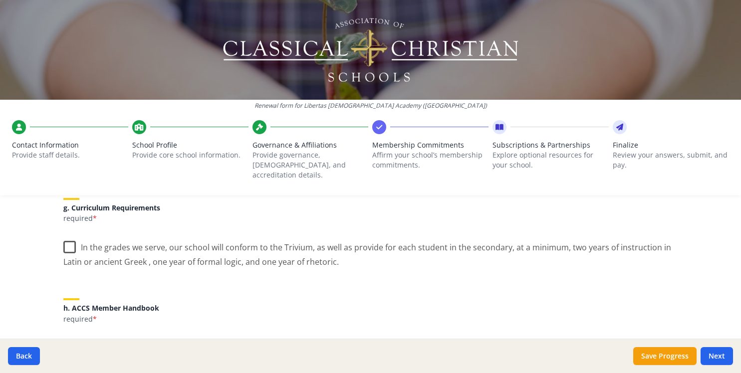
click at [69, 235] on label "In the grades we serve, our school will conform to the Trivium, as well as prov…" at bounding box center [370, 251] width 615 height 33
click at [0, 0] on input "In the grades we serve, our school will conform to the Trivium, as well as prov…" at bounding box center [0, 0] width 0 height 0
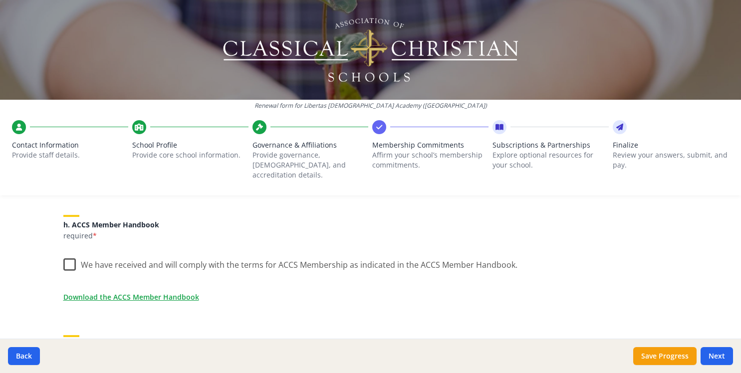
scroll to position [848, 0]
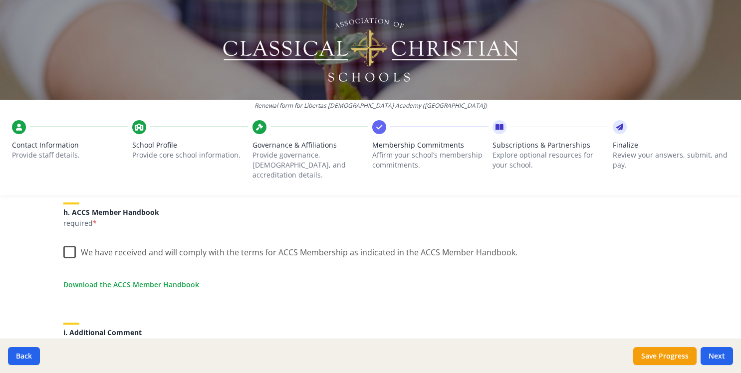
click at [68, 242] on label "We have received and will comply with the terms for ACCS Membership as indicate…" at bounding box center [290, 250] width 454 height 21
click at [0, 0] on input "We have received and will comply with the terms for ACCS Membership as indicate…" at bounding box center [0, 0] width 0 height 0
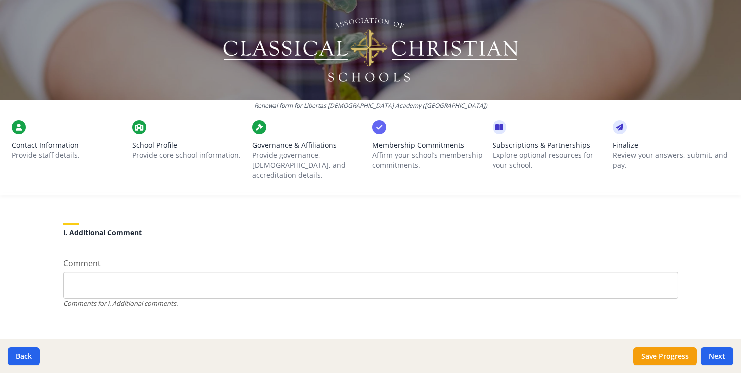
scroll to position [947, 0]
click at [723, 361] on button "Next" at bounding box center [717, 356] width 32 height 18
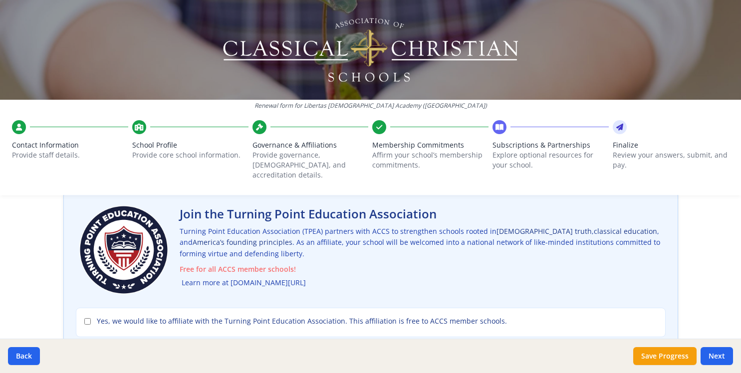
scroll to position [60, 0]
click at [210, 279] on link "Learn more at [DOMAIN_NAME][URL]" at bounding box center [244, 284] width 124 height 11
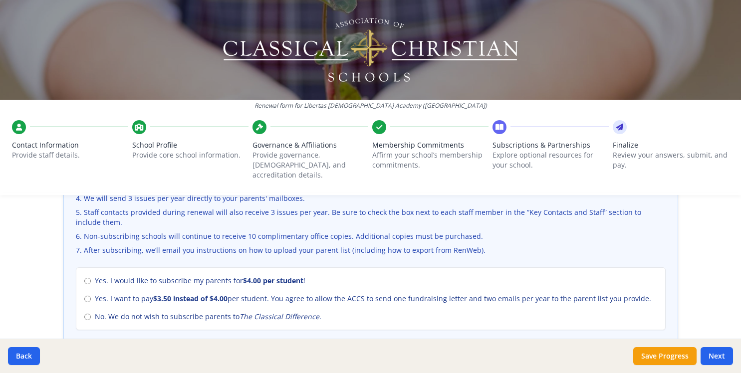
scroll to position [401, 0]
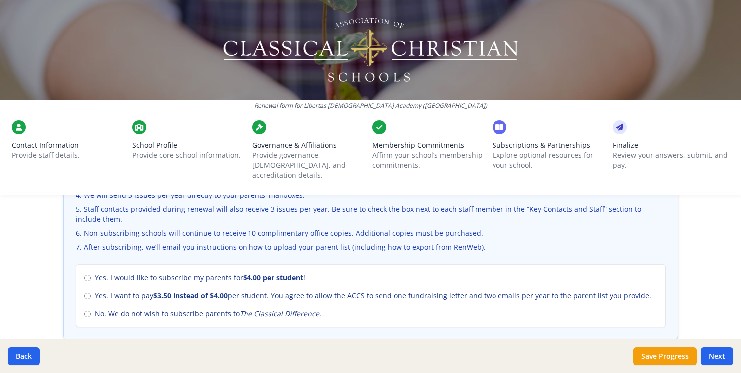
click at [87, 311] on input "No. We do not wish to subscribe parents to The Classical Difference ." at bounding box center [87, 314] width 6 height 6
radio input "true"
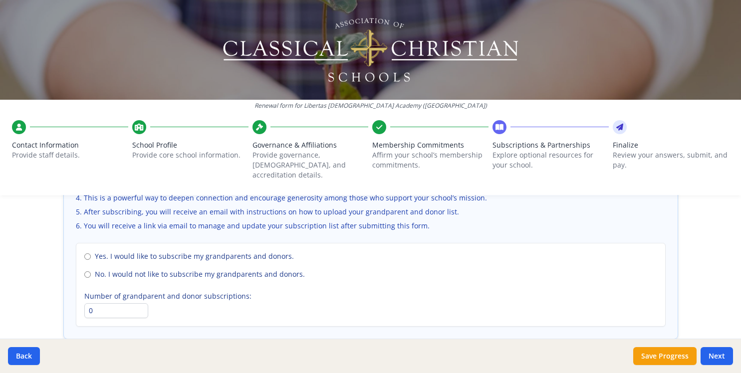
scroll to position [744, 0]
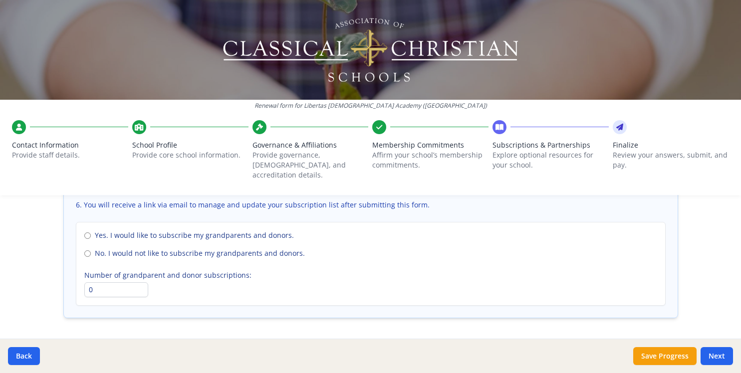
click at [89, 251] on input "No. I would not like to subscribe my grandparents and donors." at bounding box center [87, 254] width 6 height 6
radio input "true"
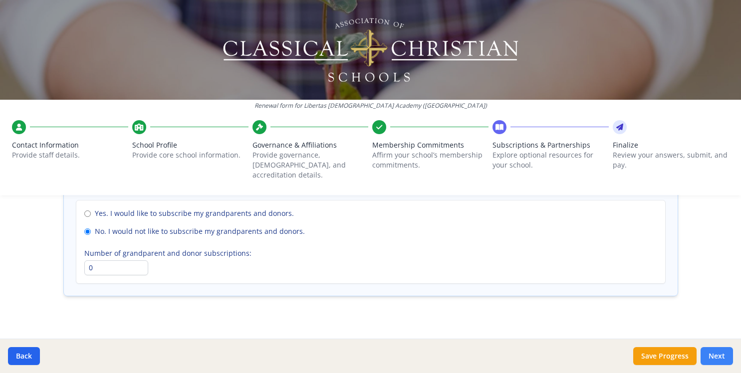
click at [712, 356] on button "Next" at bounding box center [717, 356] width 32 height 18
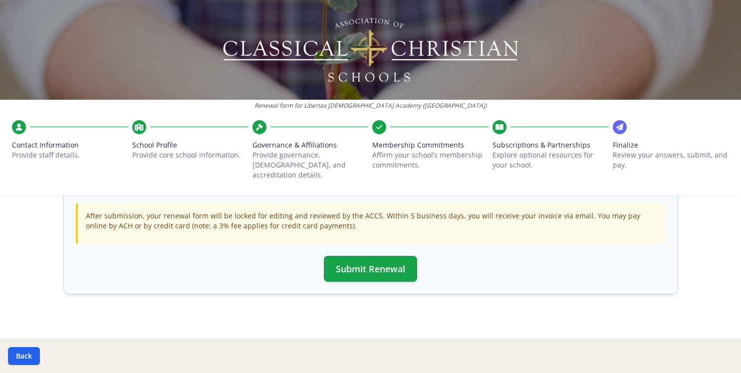
scroll to position [346, 0]
click at [382, 257] on button "Submit Renewal" at bounding box center [370, 270] width 93 height 26
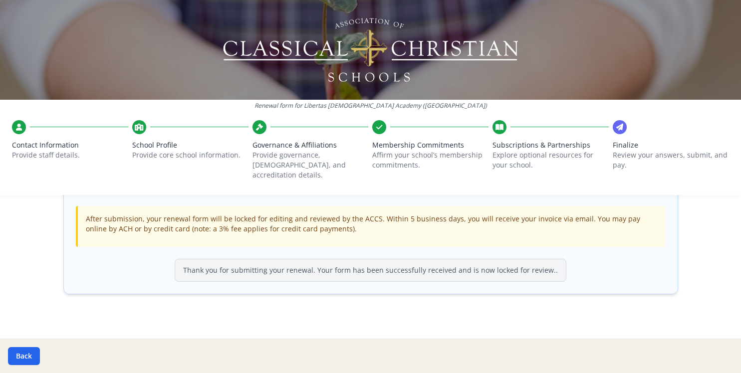
scroll to position [343, 0]
